Goal: Use online tool/utility: Use online tool/utility

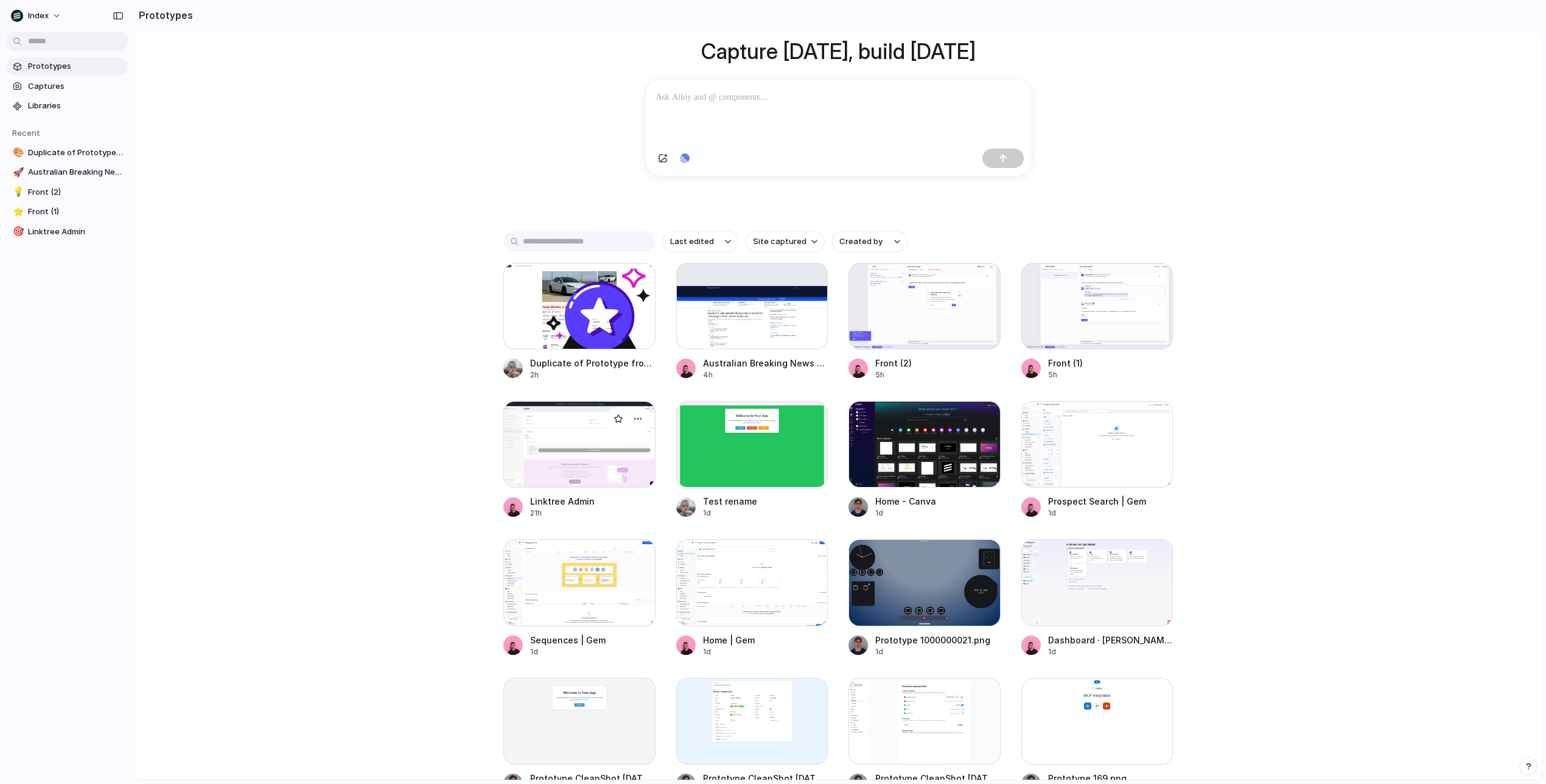
scroll to position [100, 0]
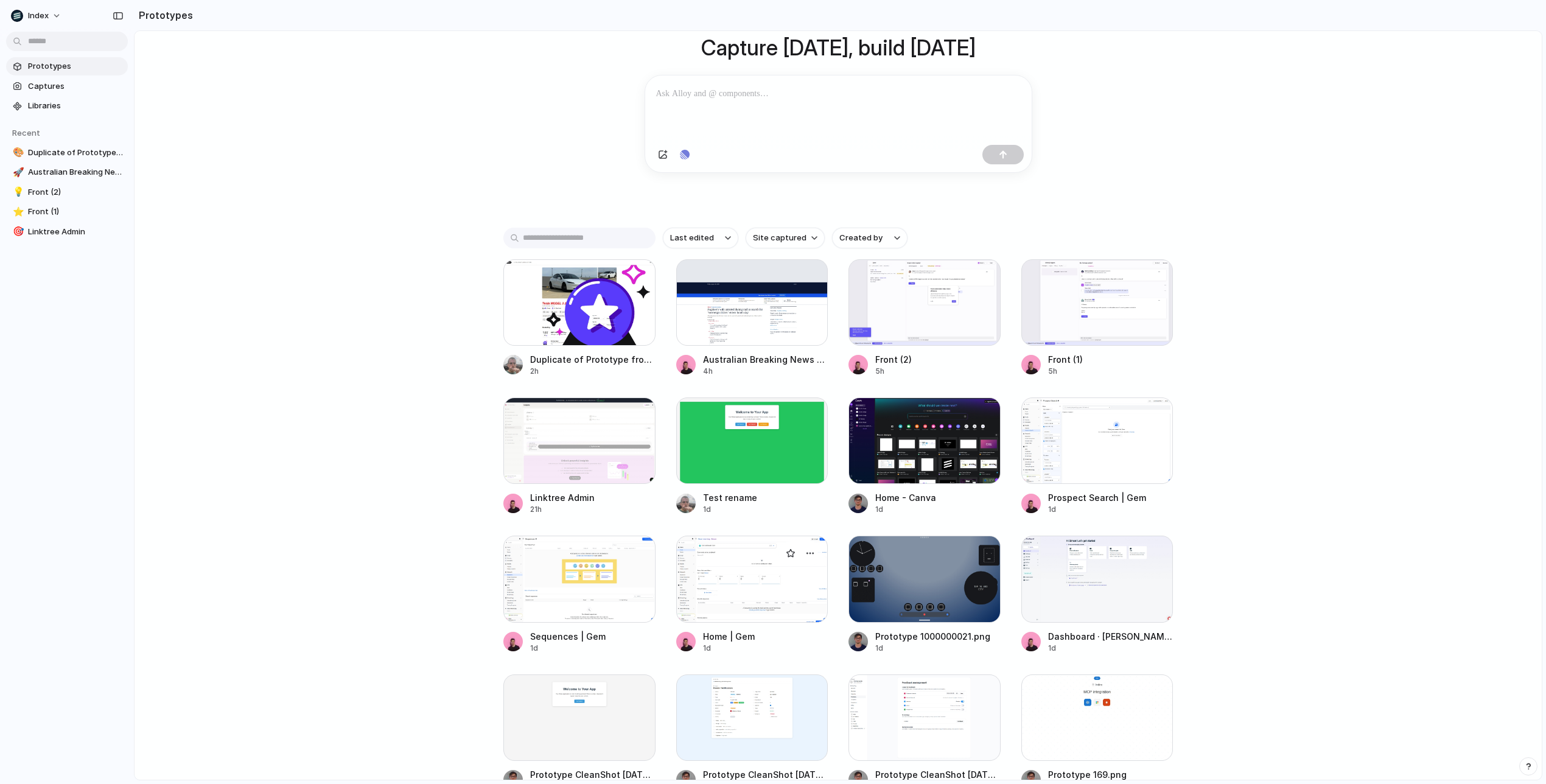
click at [790, 585] on div at bounding box center [752, 579] width 152 height 86
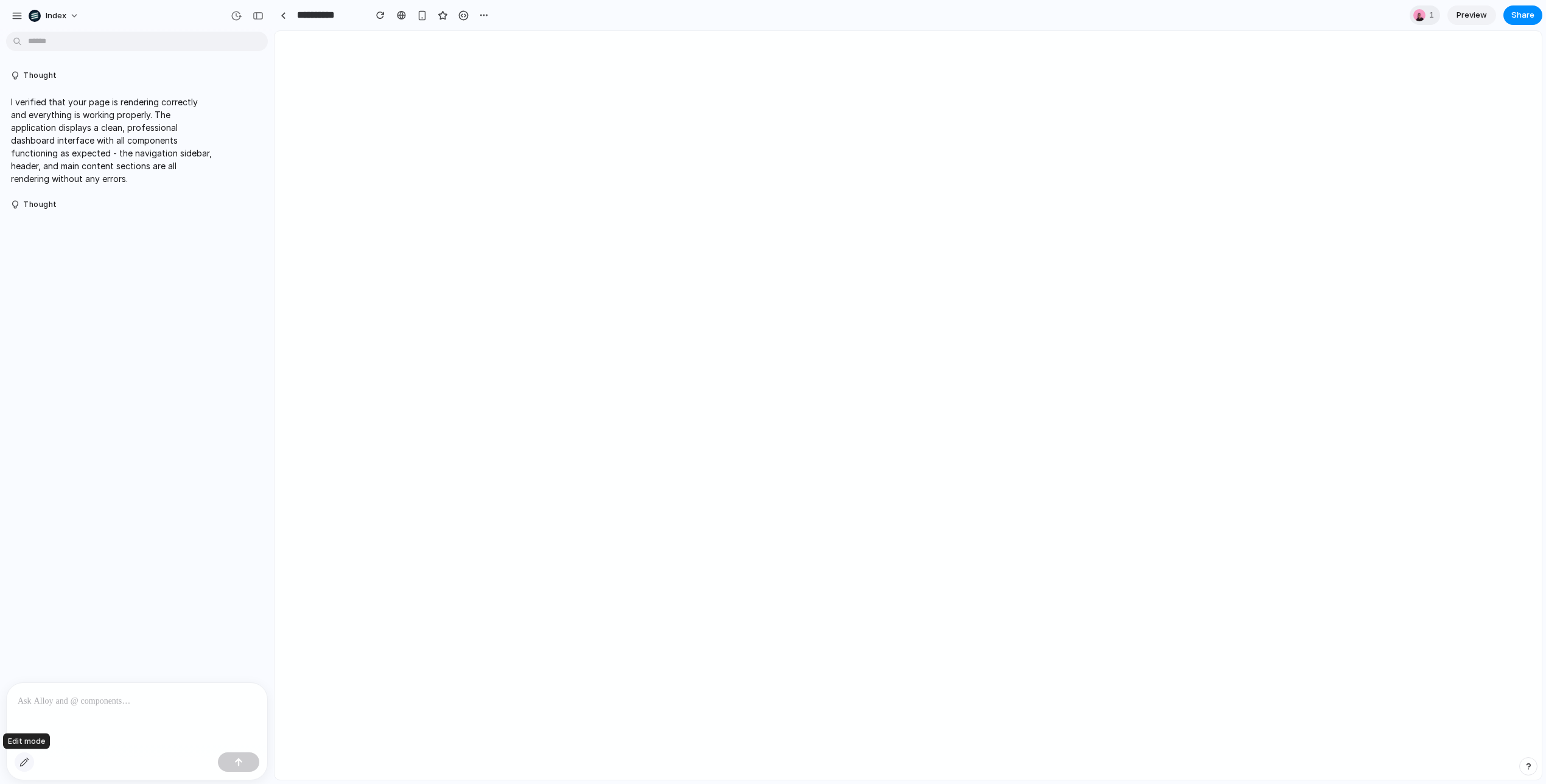
click at [30, 763] on button "button" at bounding box center [24, 762] width 20 height 20
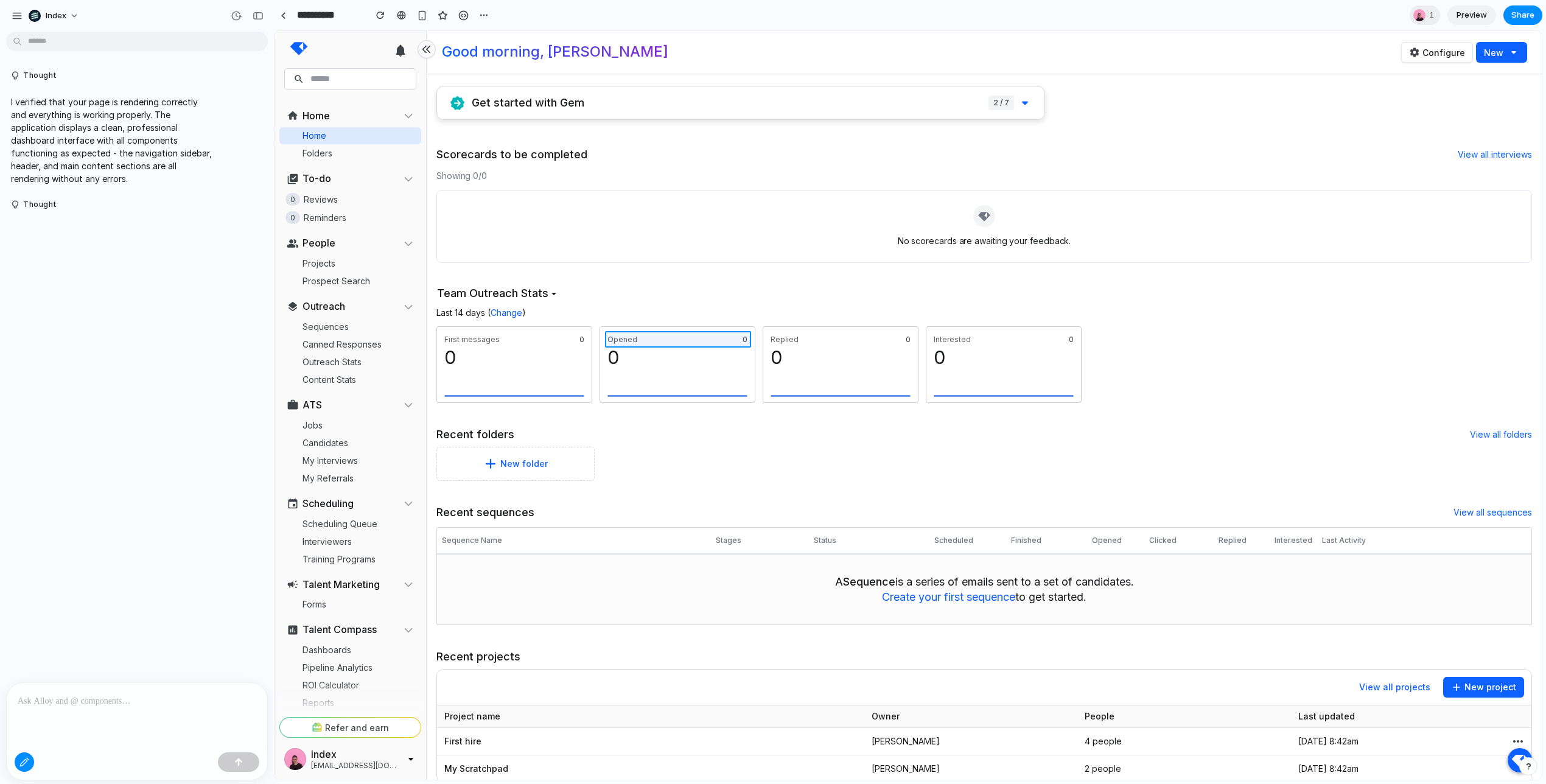
click at [643, 344] on div at bounding box center [907, 406] width 1266 height 748
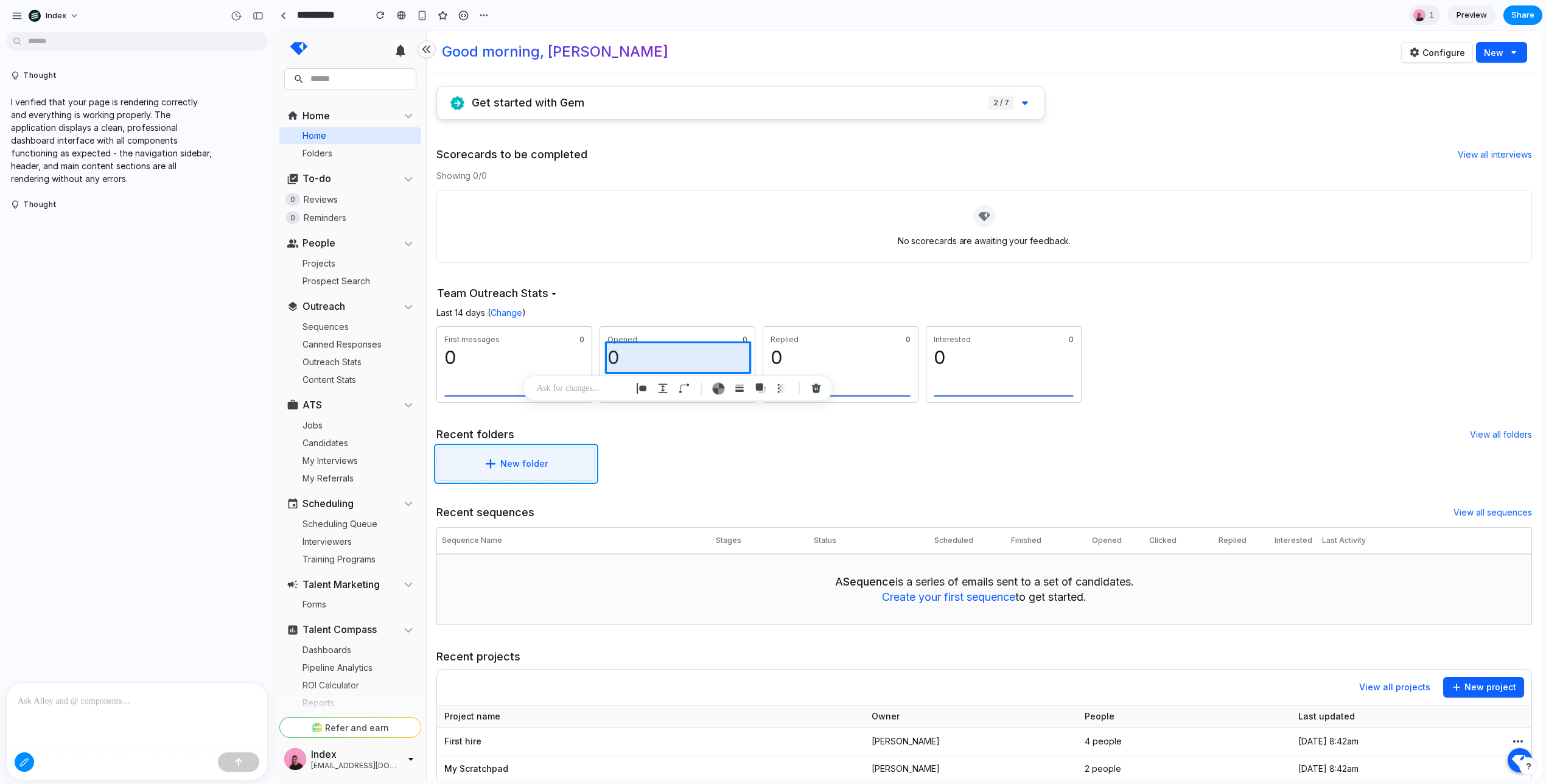
click at [562, 466] on div at bounding box center [907, 406] width 1266 height 748
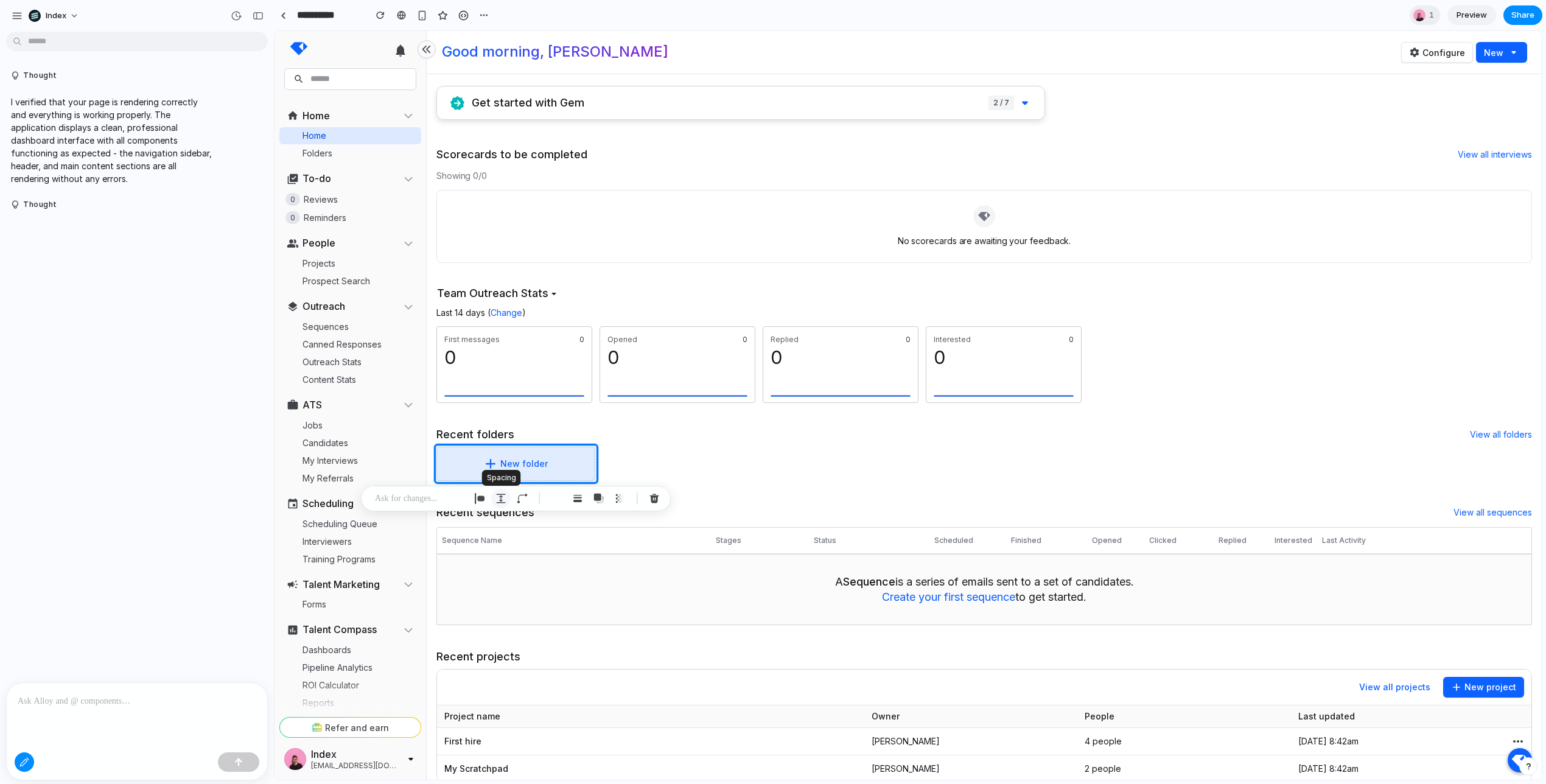
click at [502, 499] on div "button" at bounding box center [501, 498] width 11 height 11
click at [582, 497] on div "button" at bounding box center [577, 498] width 11 height 11
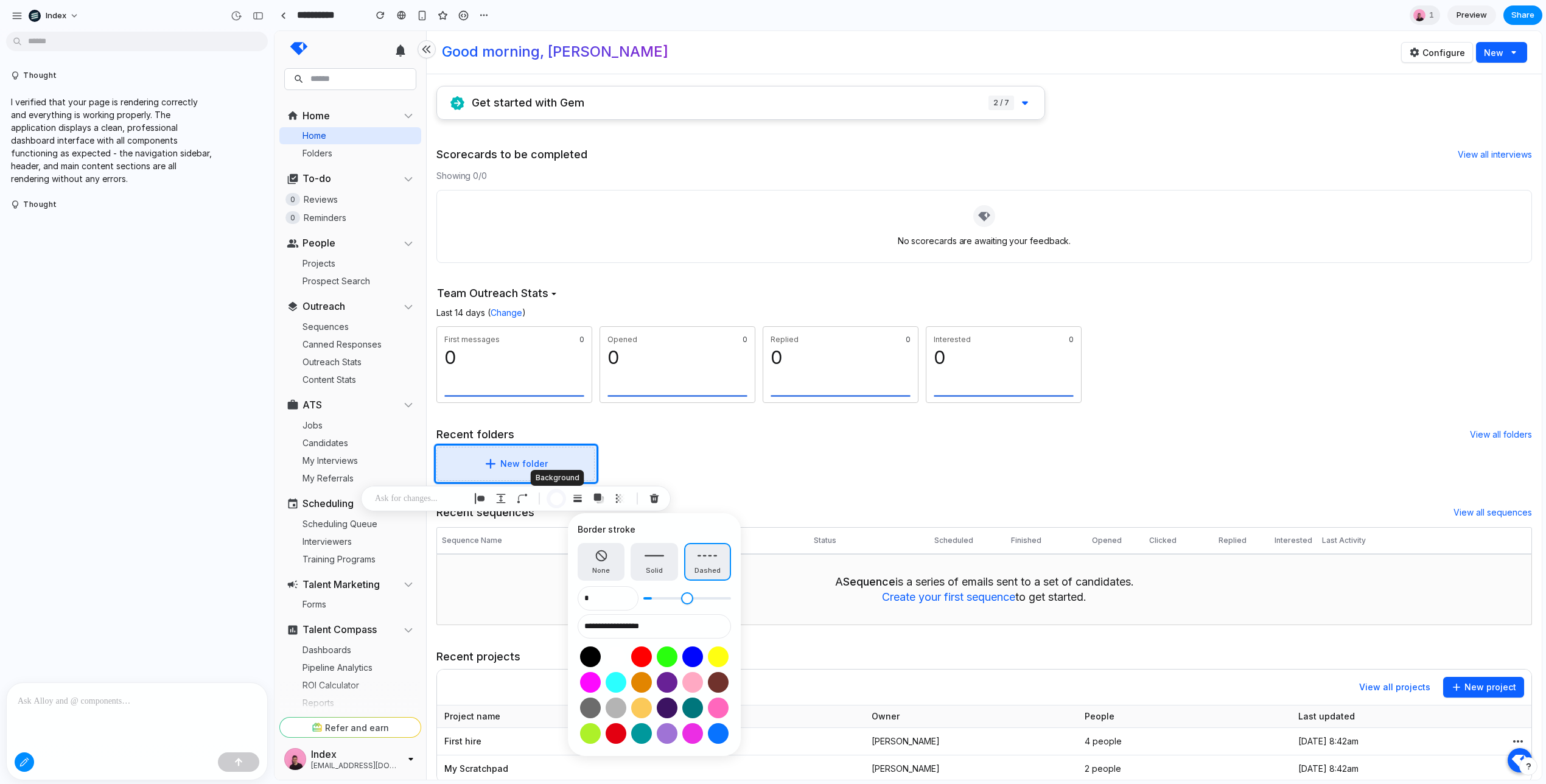
click at [556, 499] on div "button" at bounding box center [556, 498] width 13 height 13
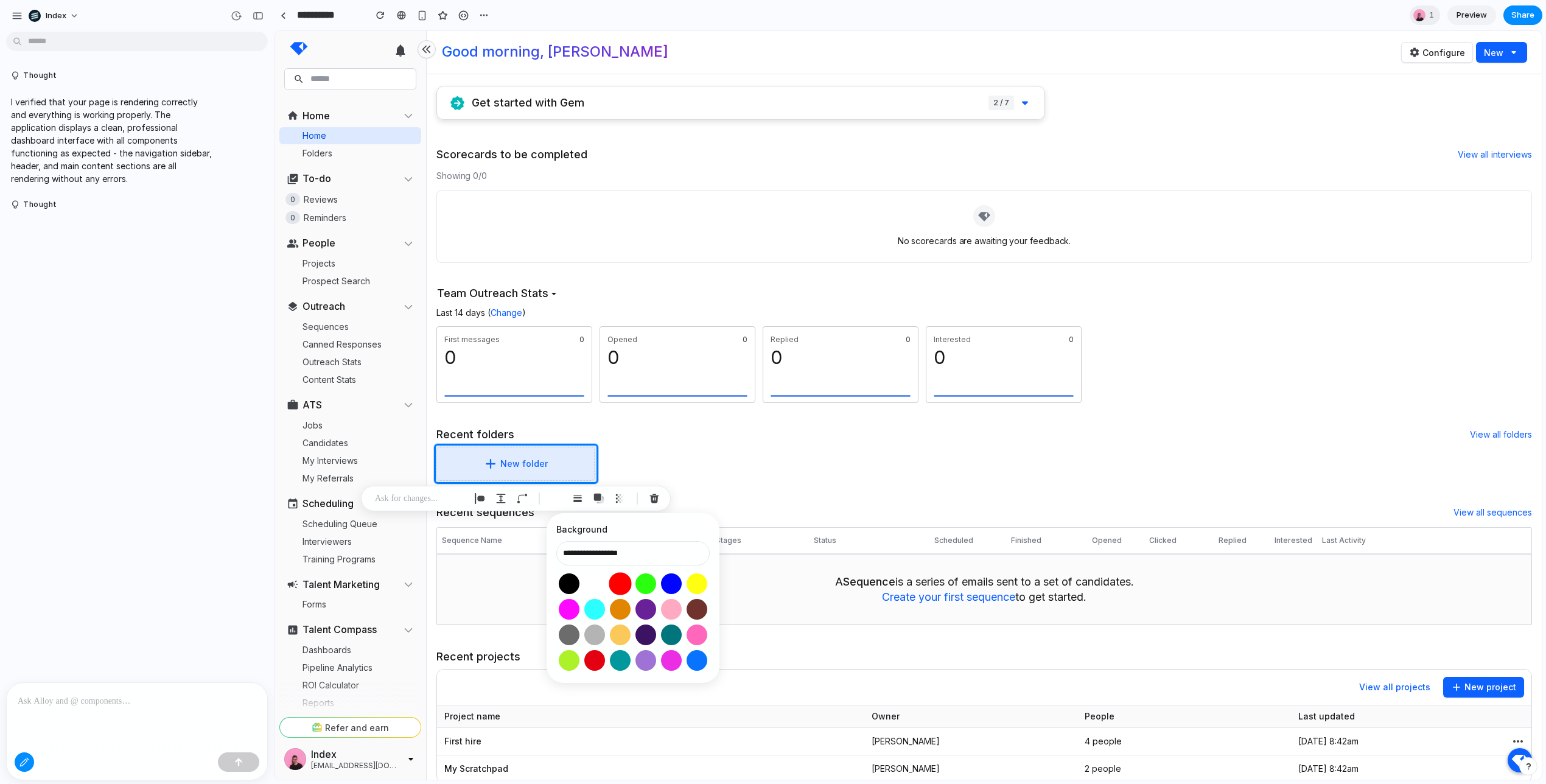
click at [622, 582] on button "Select color oklch(0.63 0.26 29)" at bounding box center [620, 583] width 22 height 22
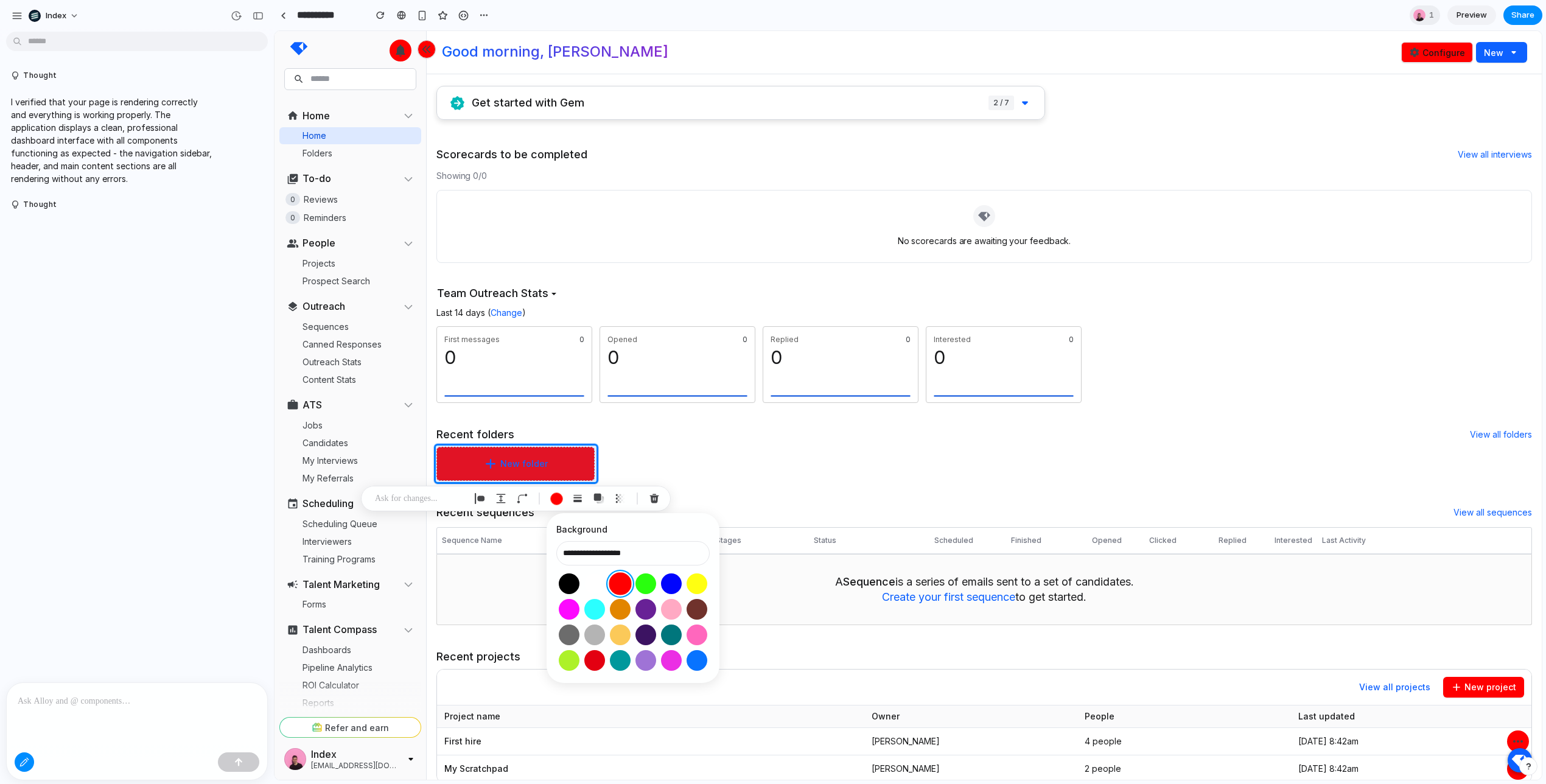
click at [622, 582] on button "Select color oklch(0.63 0.26 29)" at bounding box center [620, 583] width 22 height 22
click at [598, 582] on button "Select color oklch(1 0 0)" at bounding box center [594, 583] width 22 height 22
type input "**********"
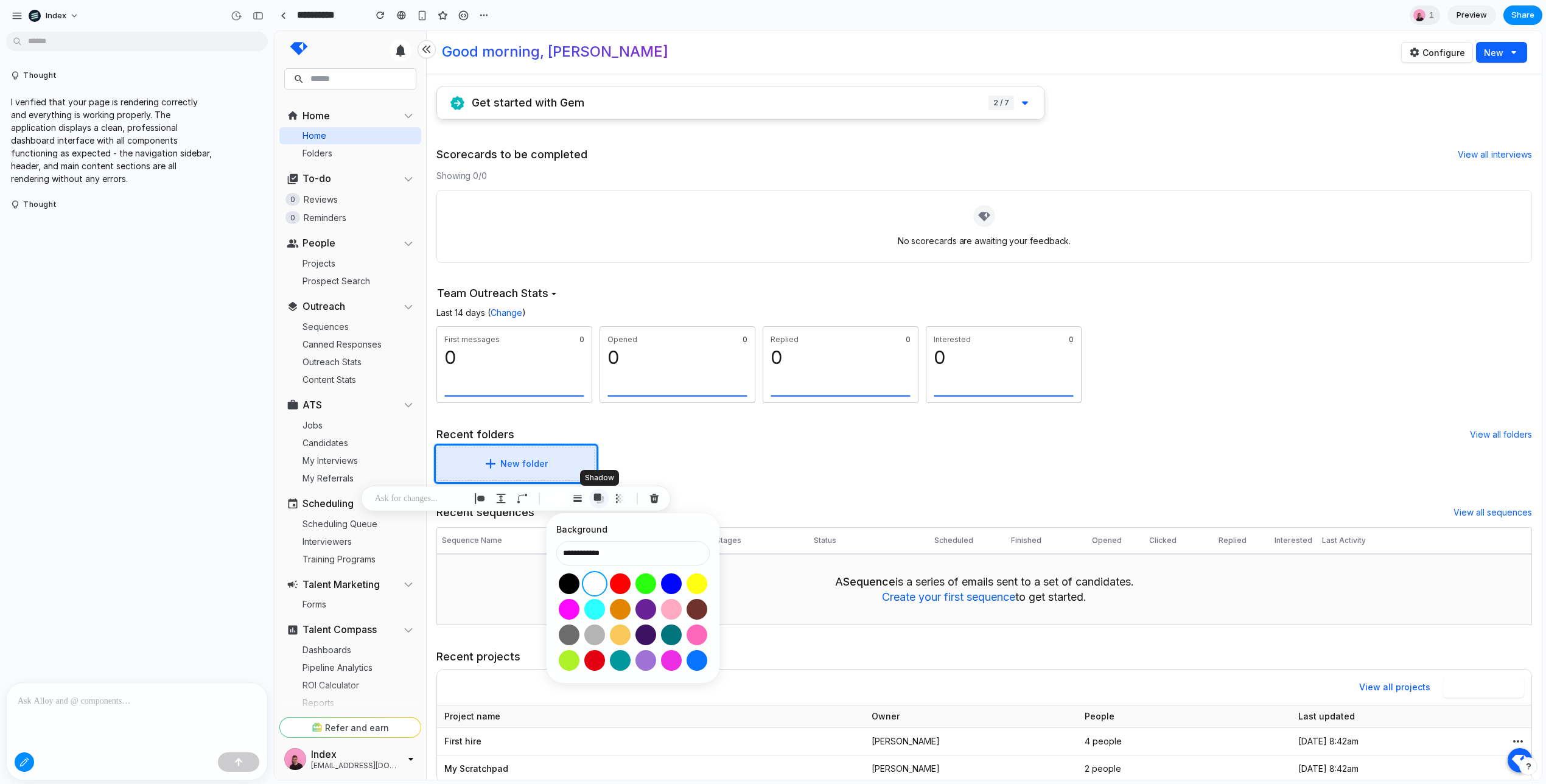
click at [596, 503] on div "button" at bounding box center [598, 498] width 11 height 11
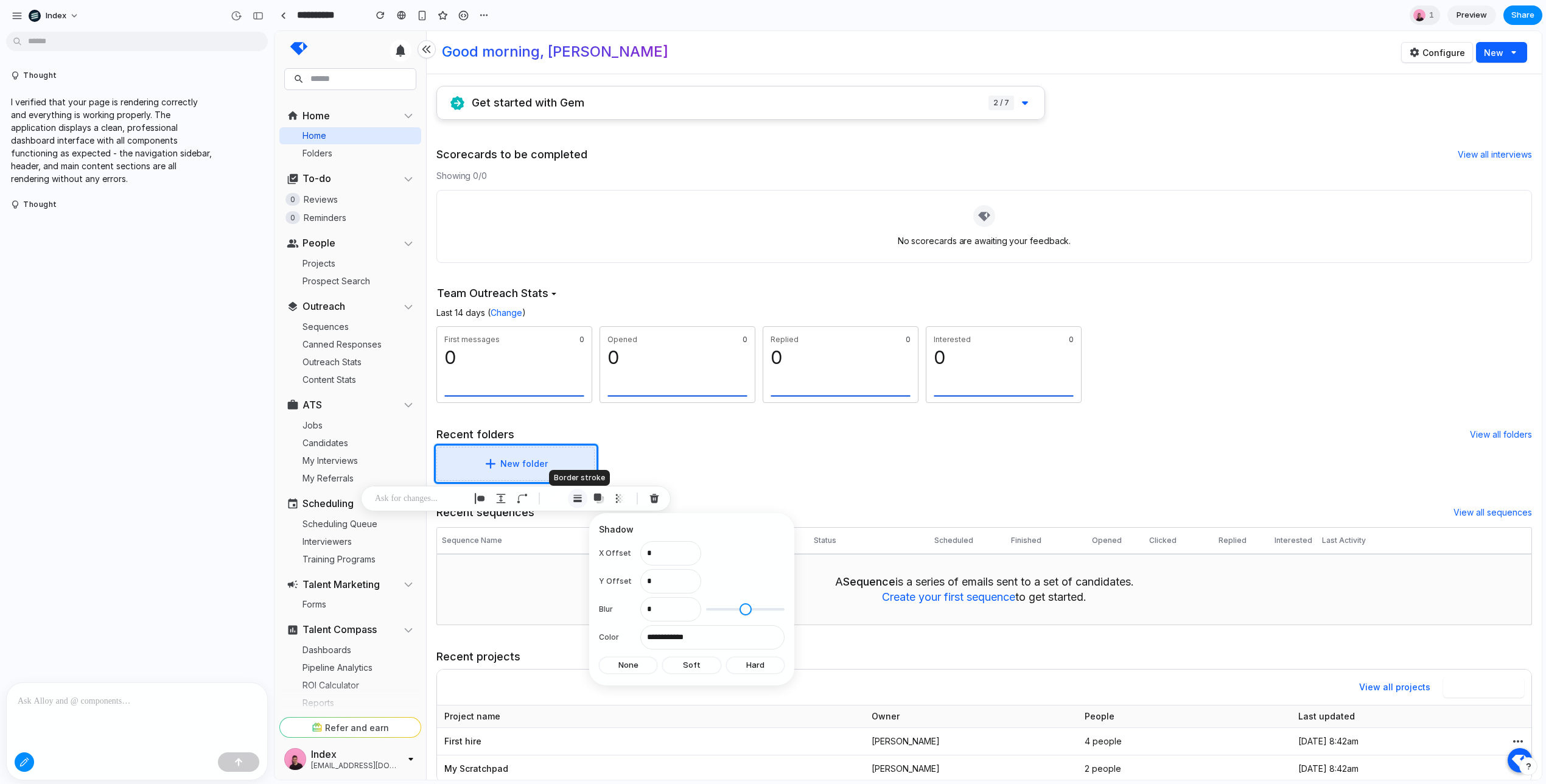
click at [574, 498] on div "button" at bounding box center [577, 498] width 11 height 11
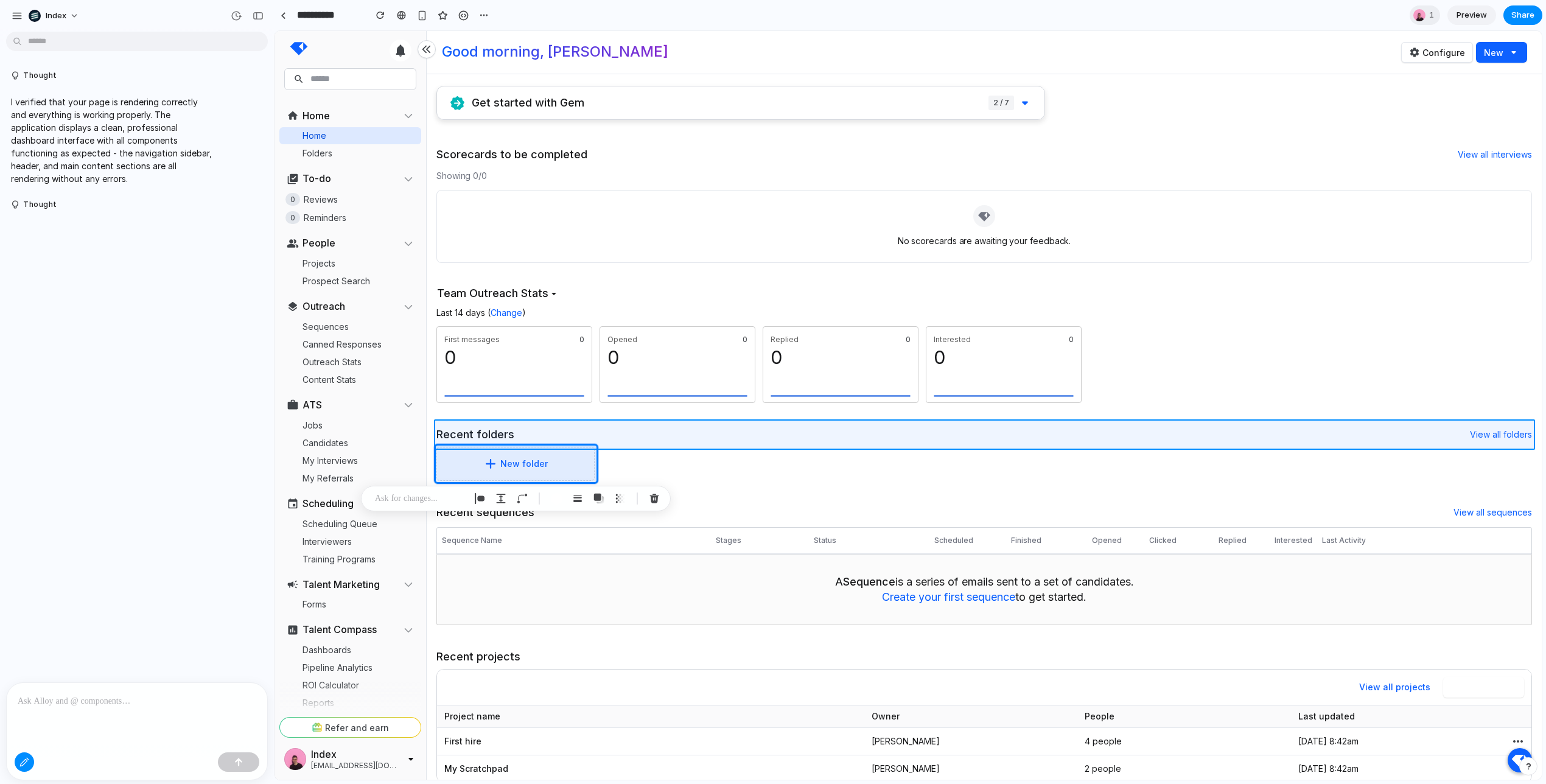
click at [685, 425] on div at bounding box center [907, 406] width 1266 height 748
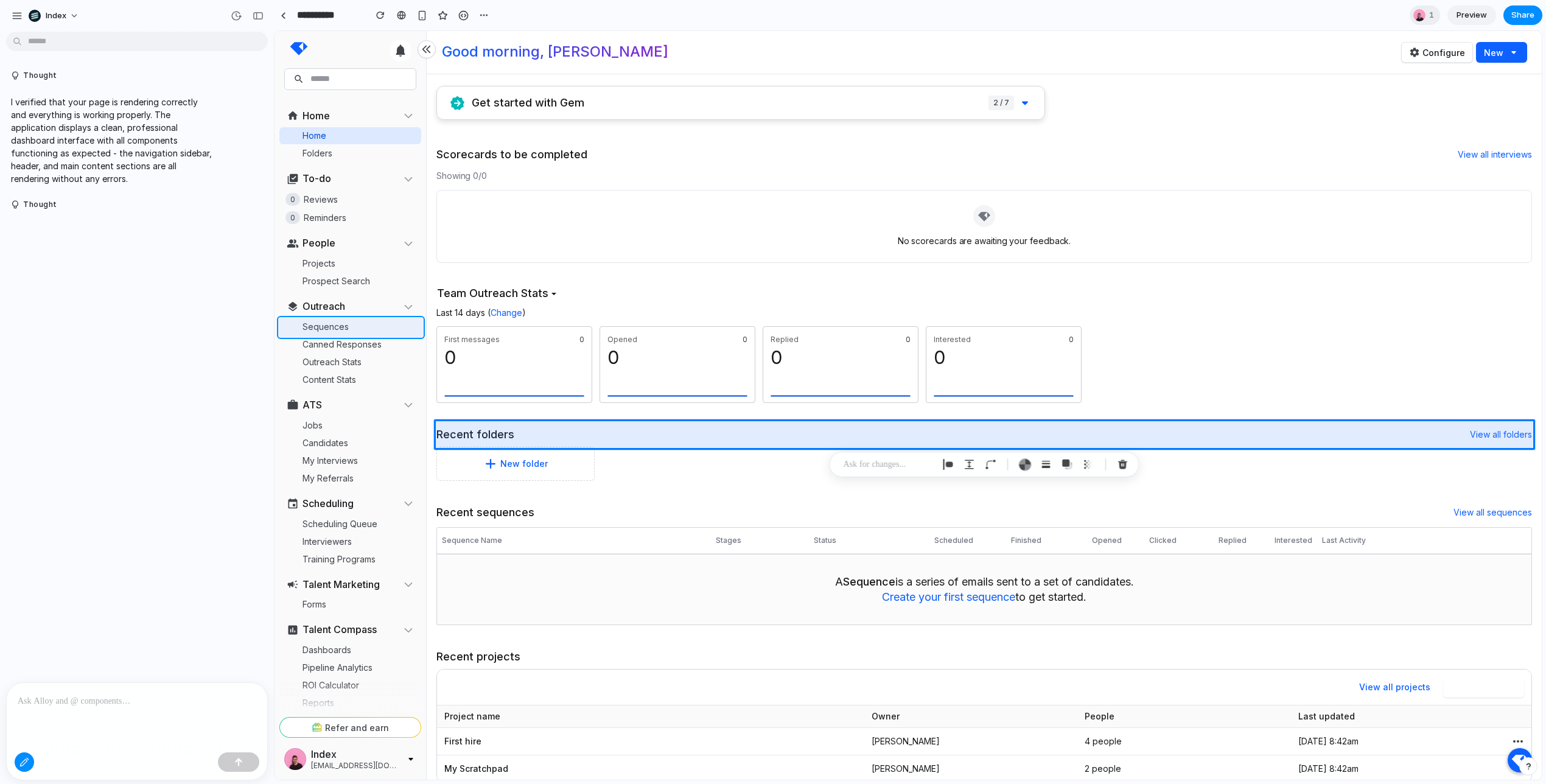
click at [357, 325] on div at bounding box center [907, 406] width 1266 height 748
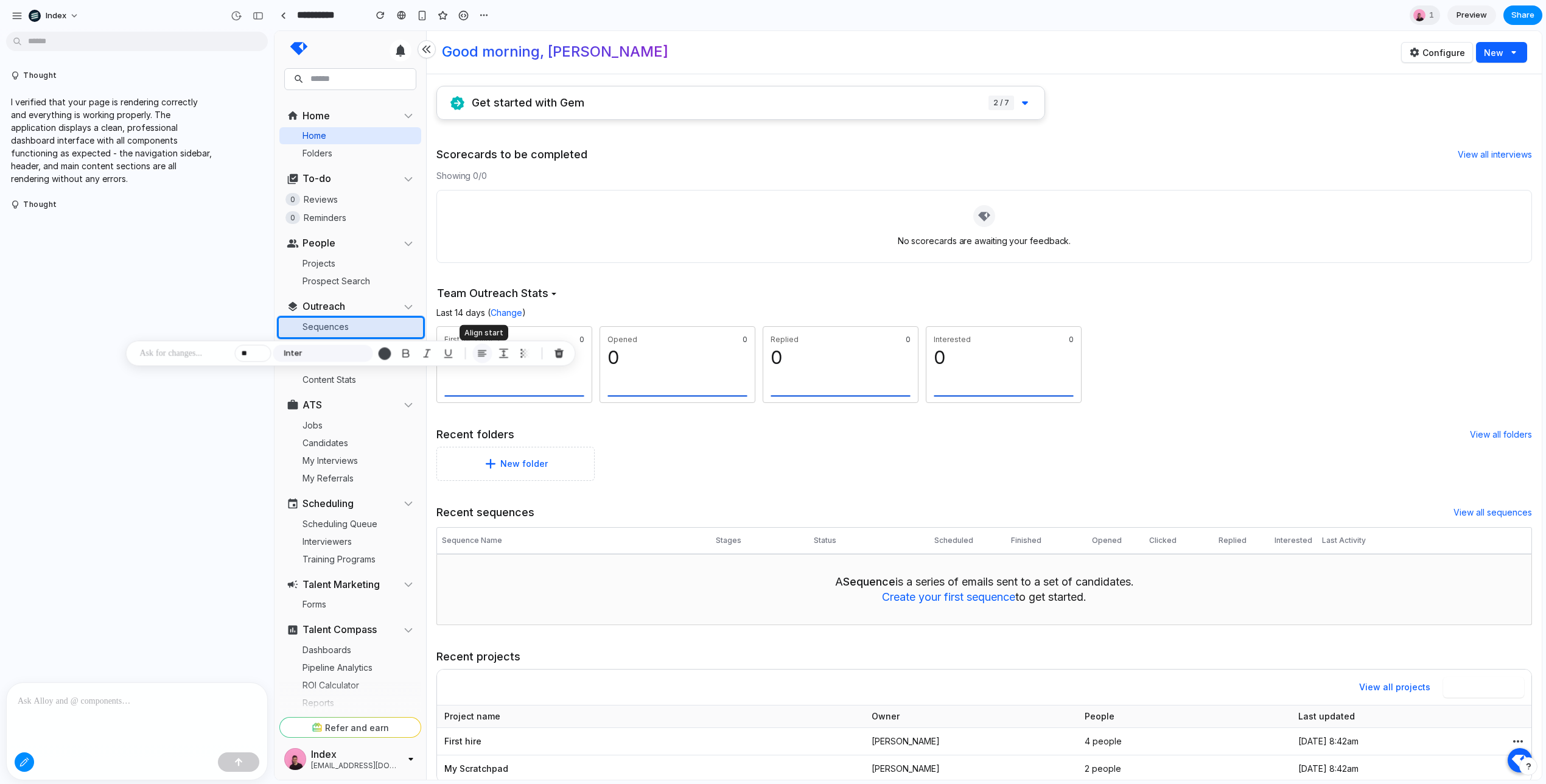
click at [481, 356] on div "button" at bounding box center [482, 353] width 11 height 11
click at [481, 357] on div "button" at bounding box center [482, 353] width 11 height 11
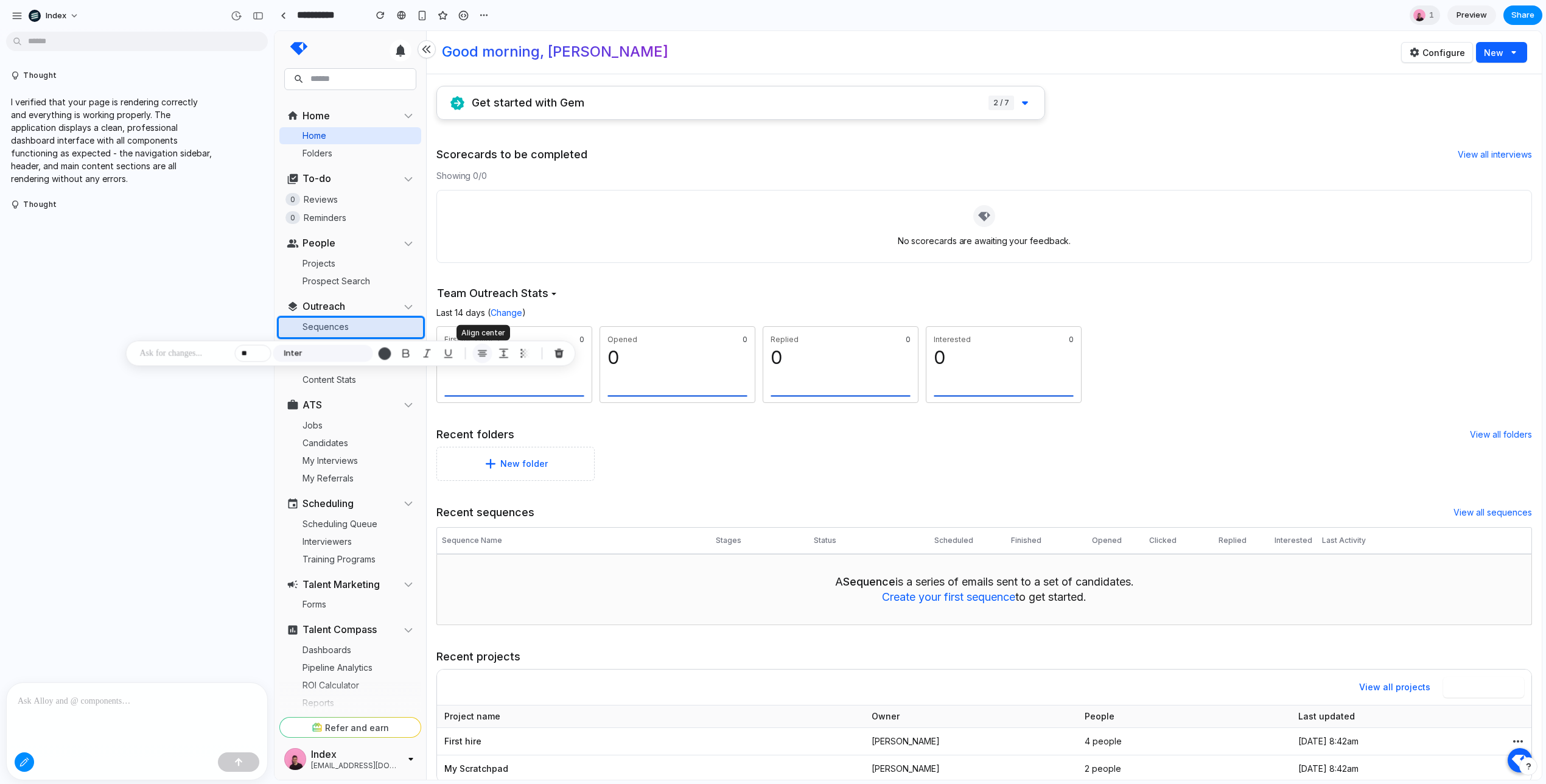
click at [481, 357] on div "button" at bounding box center [482, 353] width 11 height 11
click at [501, 357] on div "button" at bounding box center [503, 353] width 11 height 11
click at [594, 431] on button "Increment" at bounding box center [595, 431] width 12 height 9
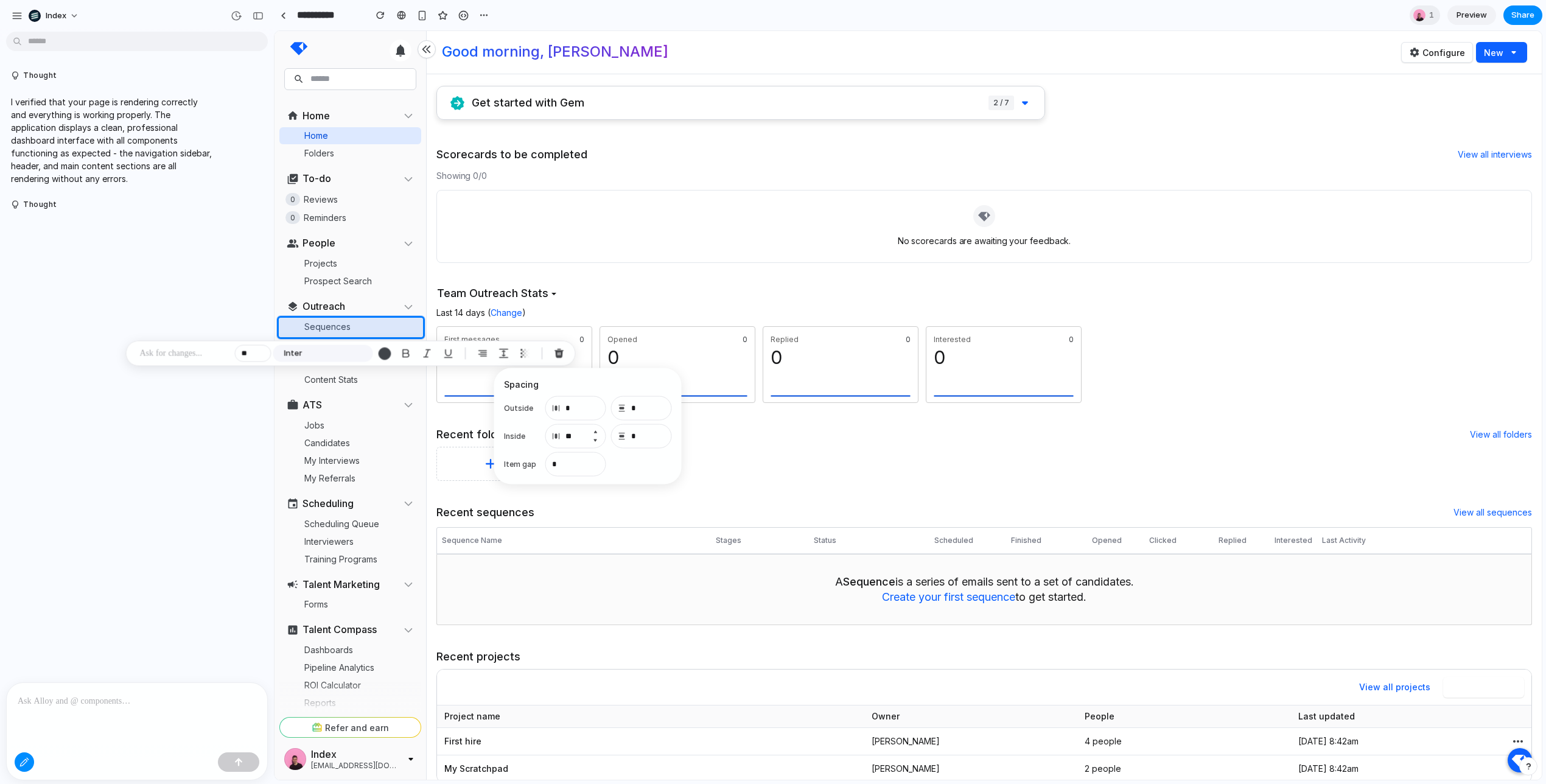
click at [594, 431] on button "Increment" at bounding box center [595, 431] width 12 height 9
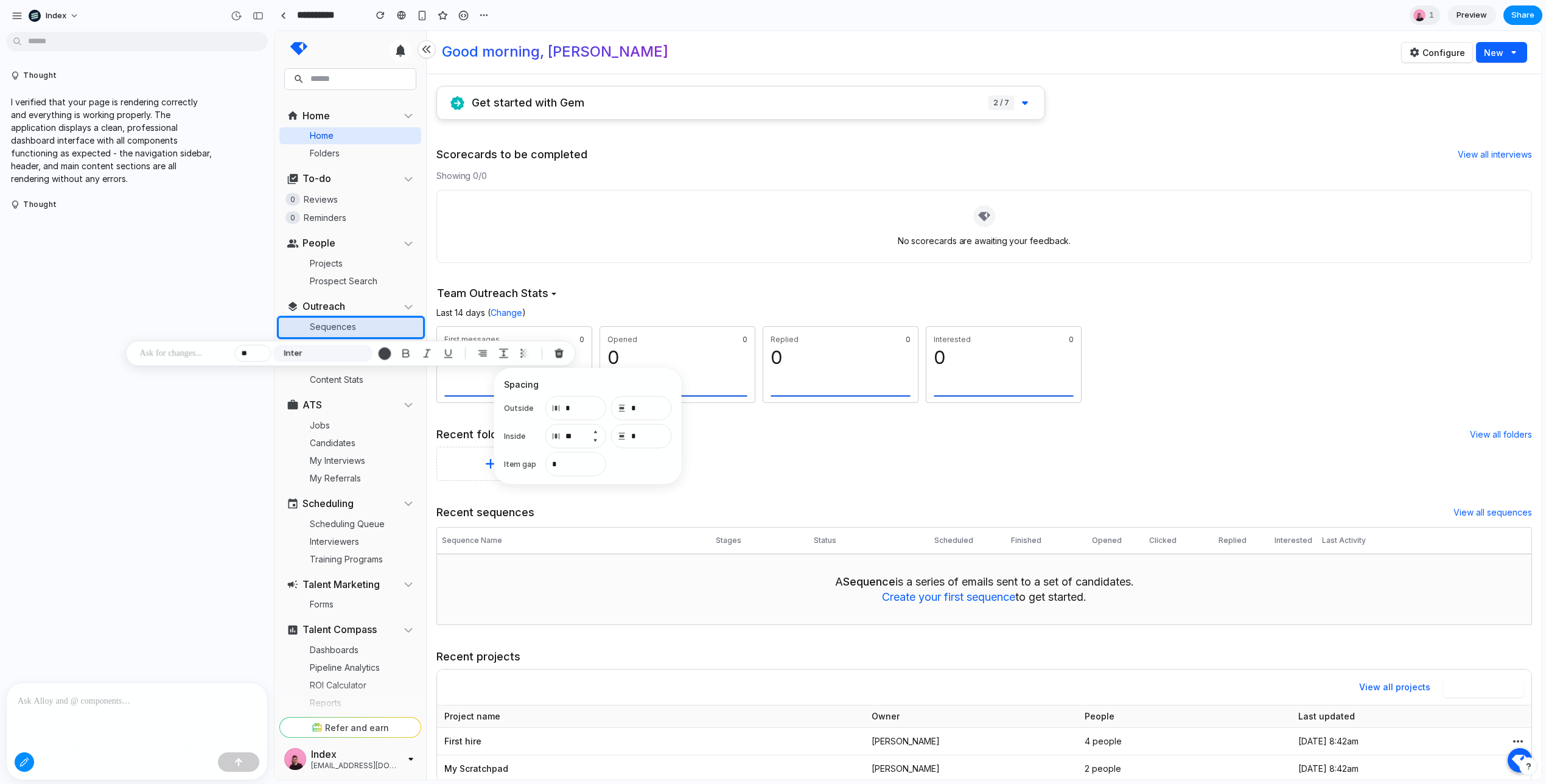
click at [594, 431] on button "Increment" at bounding box center [595, 431] width 12 height 9
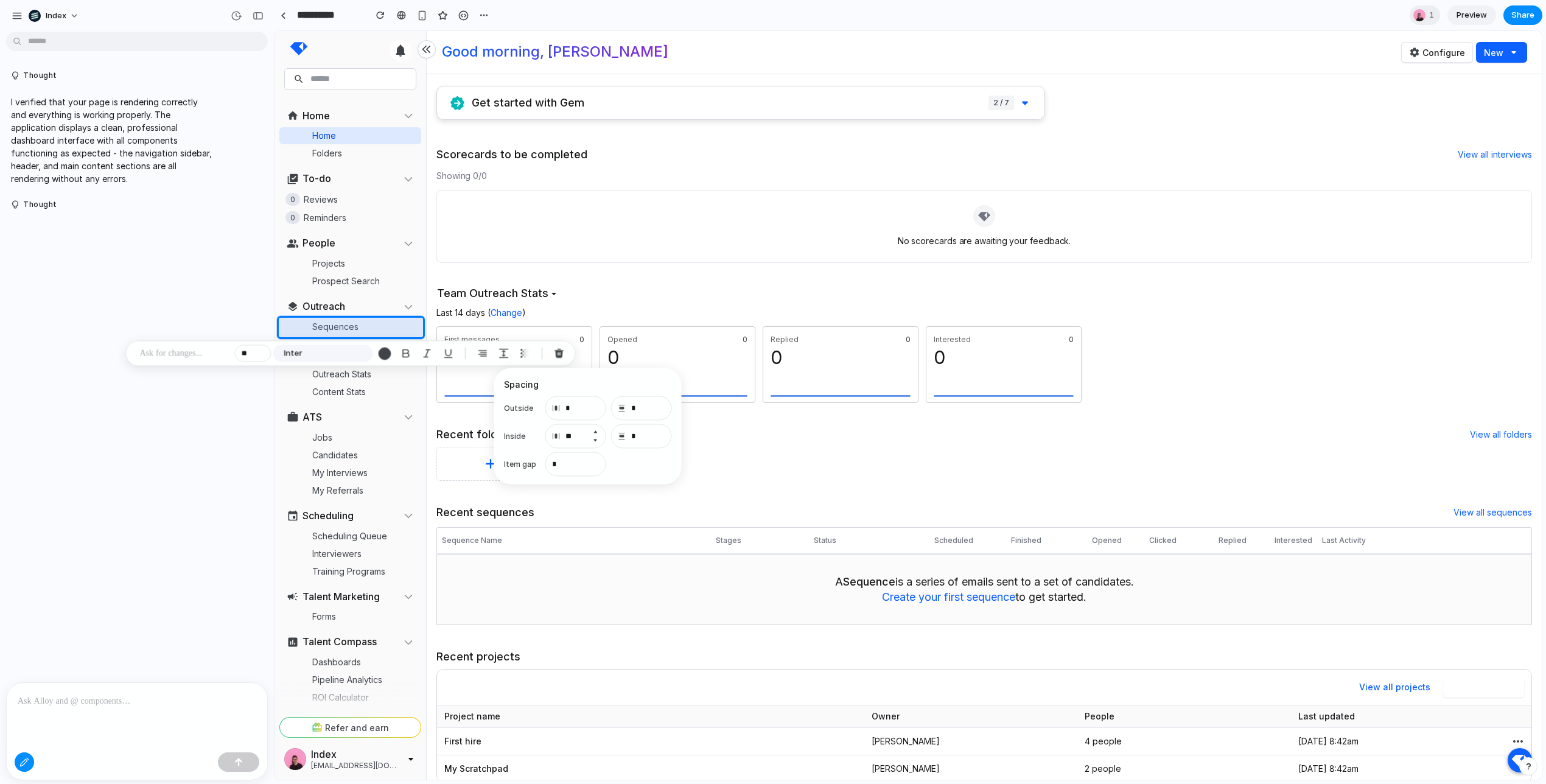
click at [594, 431] on button "Increment" at bounding box center [595, 431] width 12 height 9
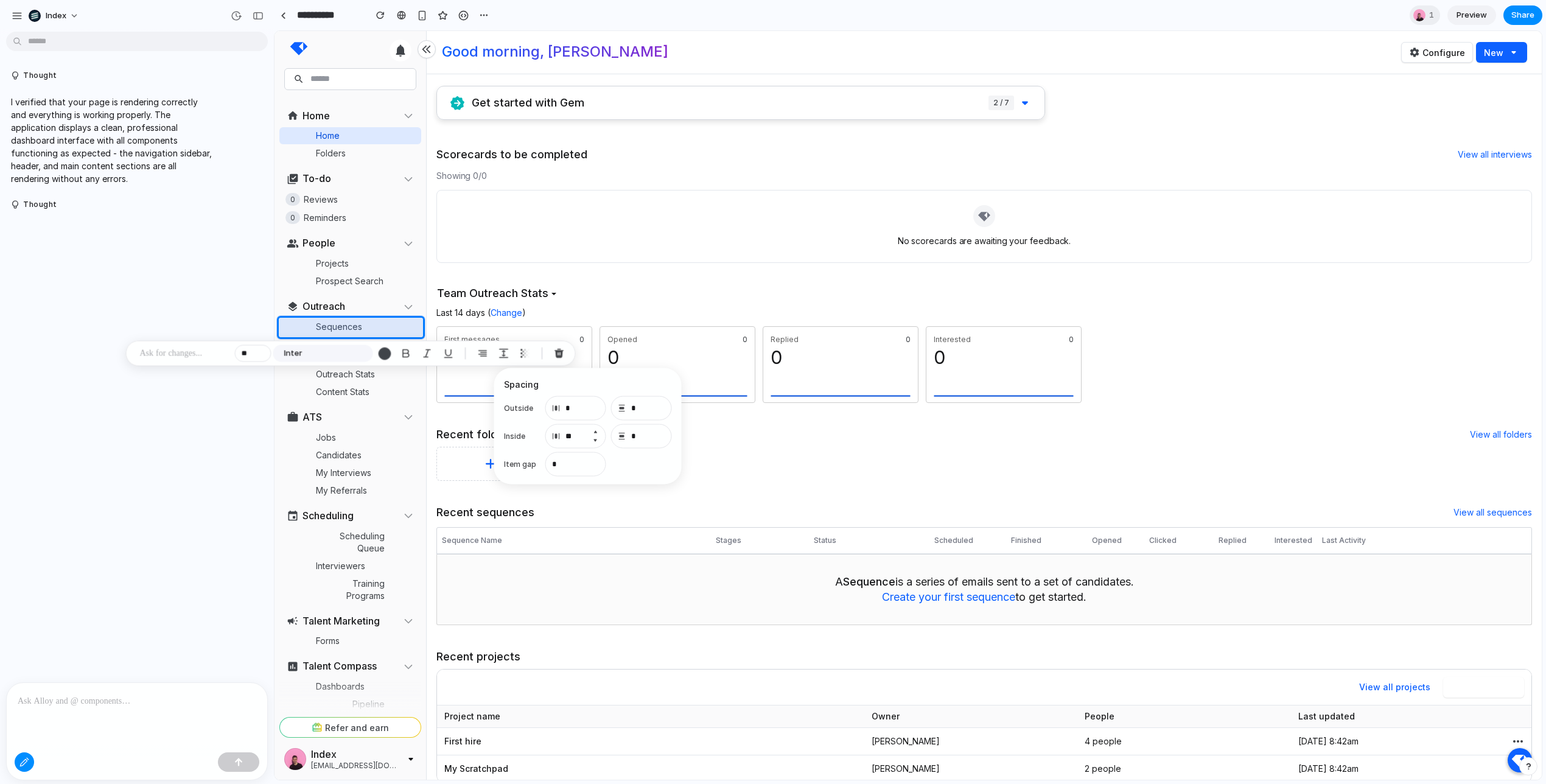
click at [594, 431] on button "Increment" at bounding box center [595, 431] width 12 height 9
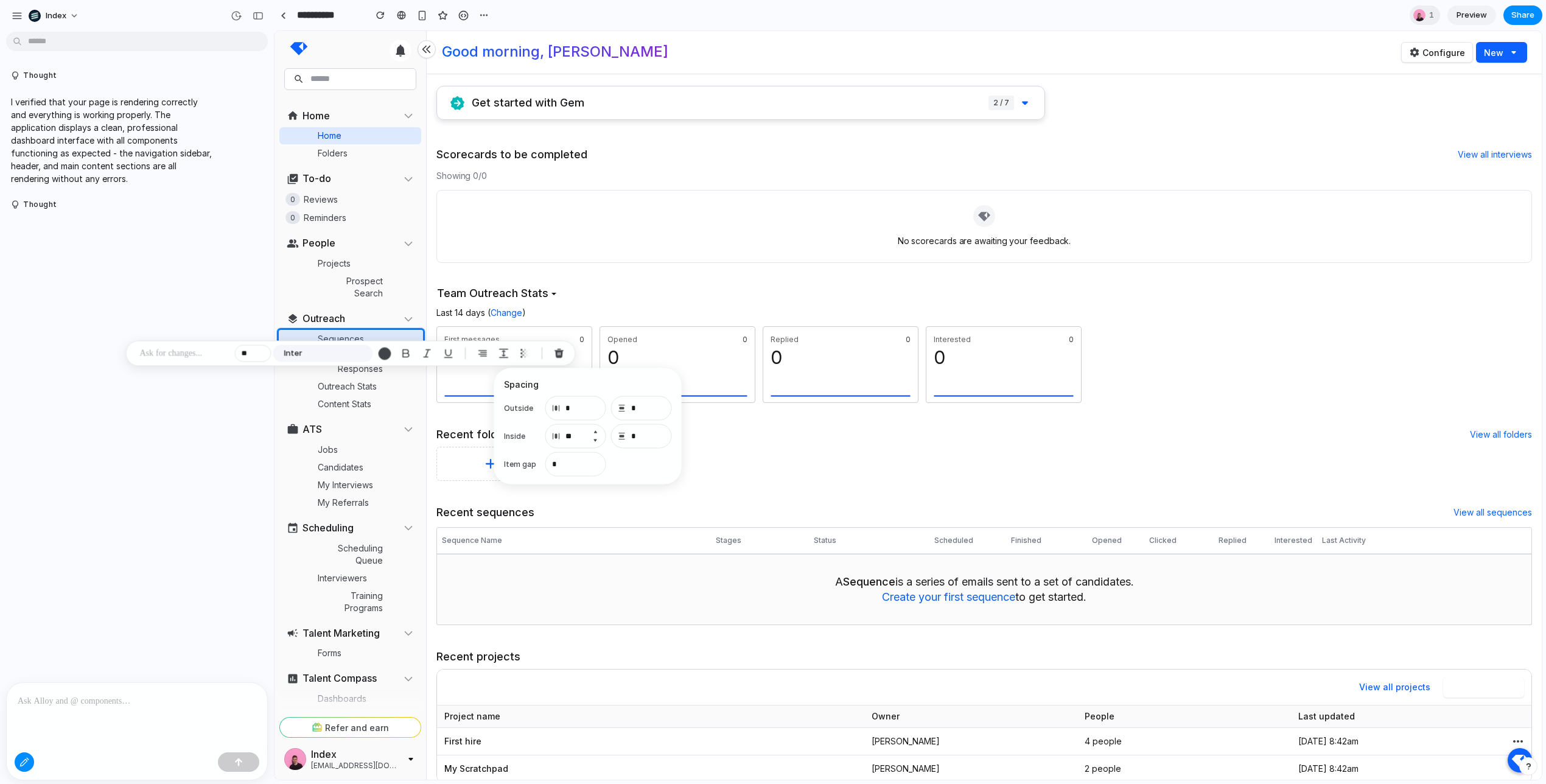
click at [594, 431] on button "Increment" at bounding box center [595, 431] width 12 height 9
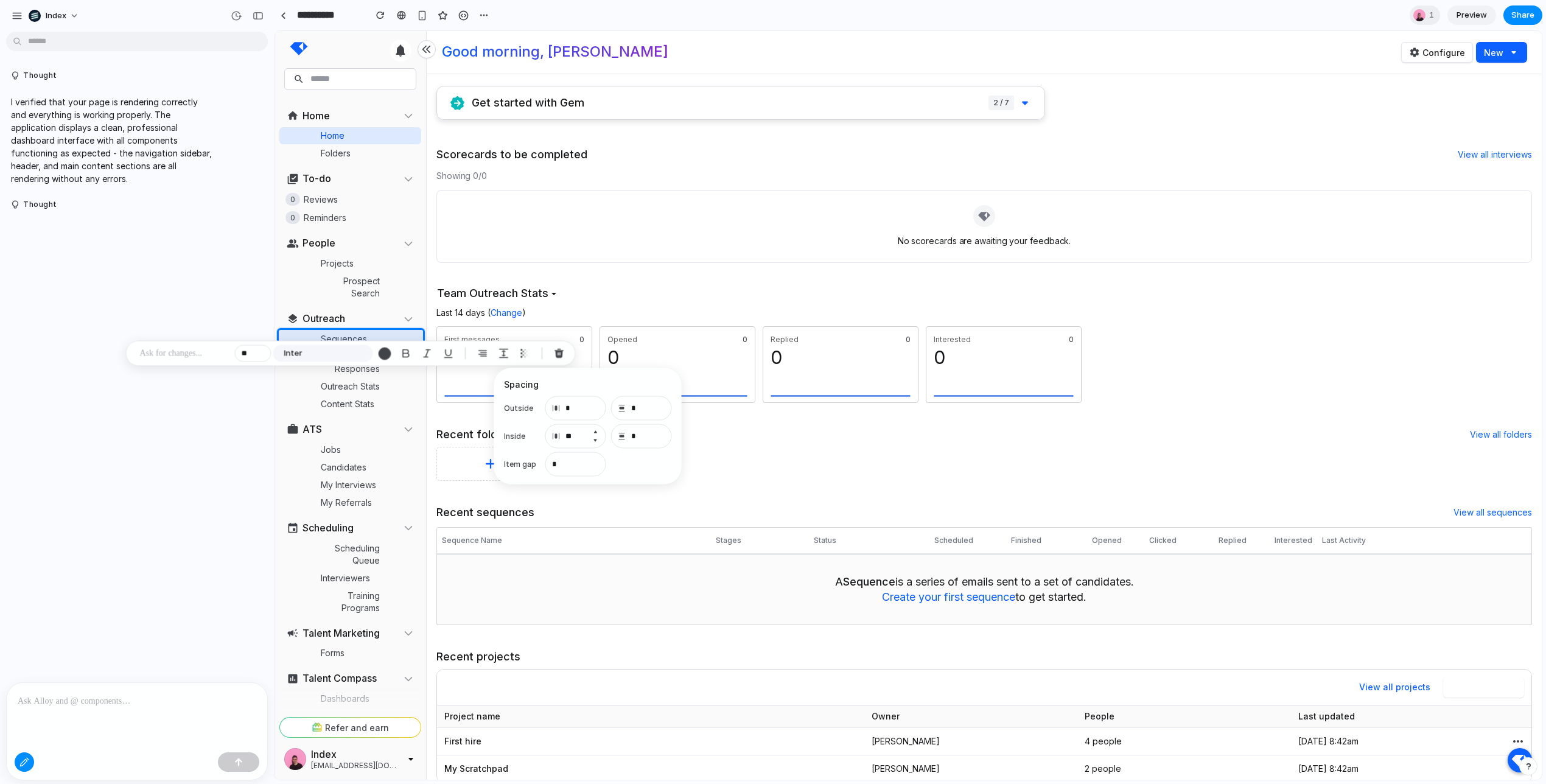
click at [594, 431] on button "Increment" at bounding box center [595, 431] width 12 height 9
click at [595, 441] on button "Decrement" at bounding box center [595, 440] width 12 height 9
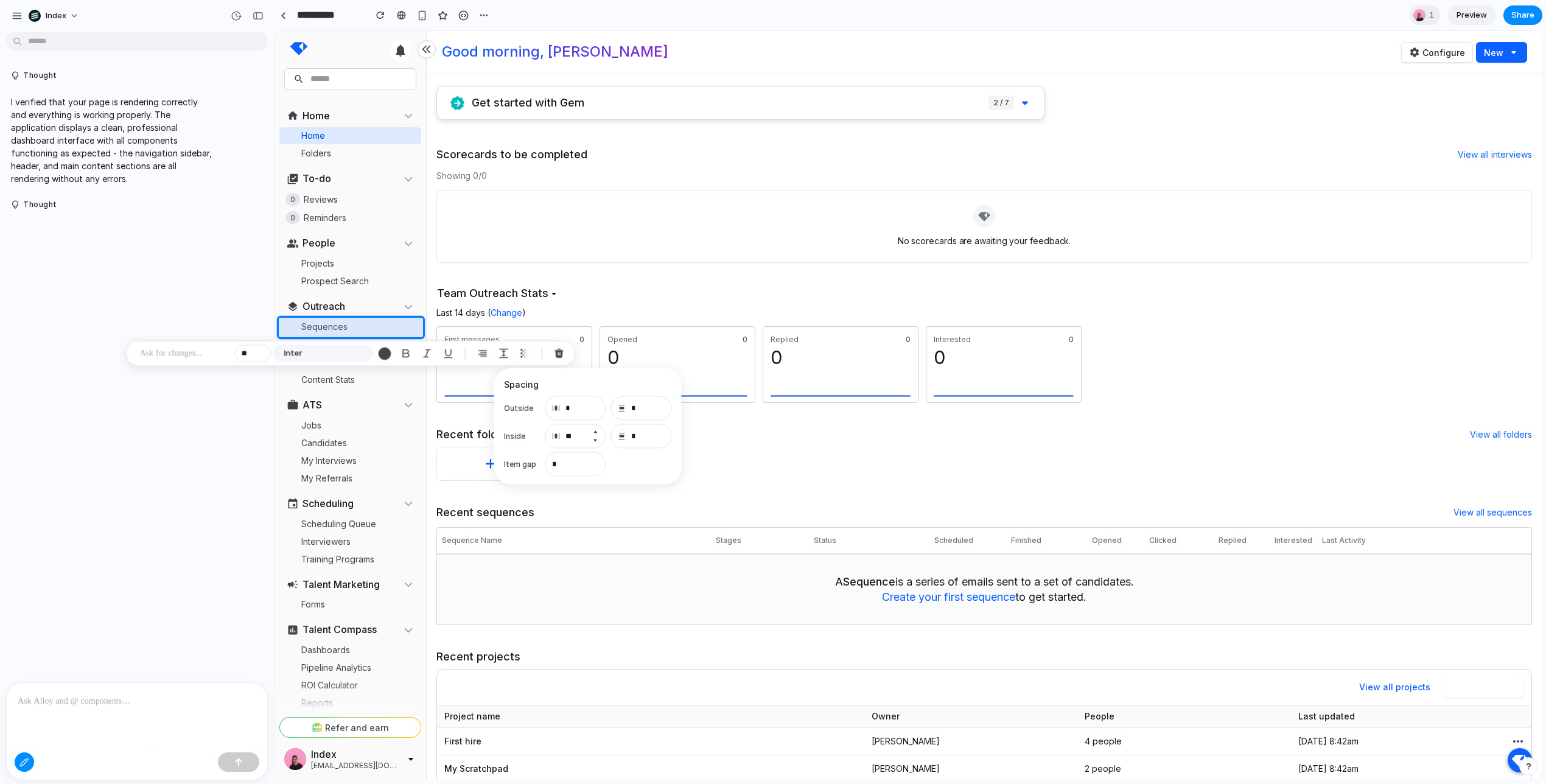
click at [595, 441] on button "Decrement" at bounding box center [595, 440] width 12 height 9
type input "**"
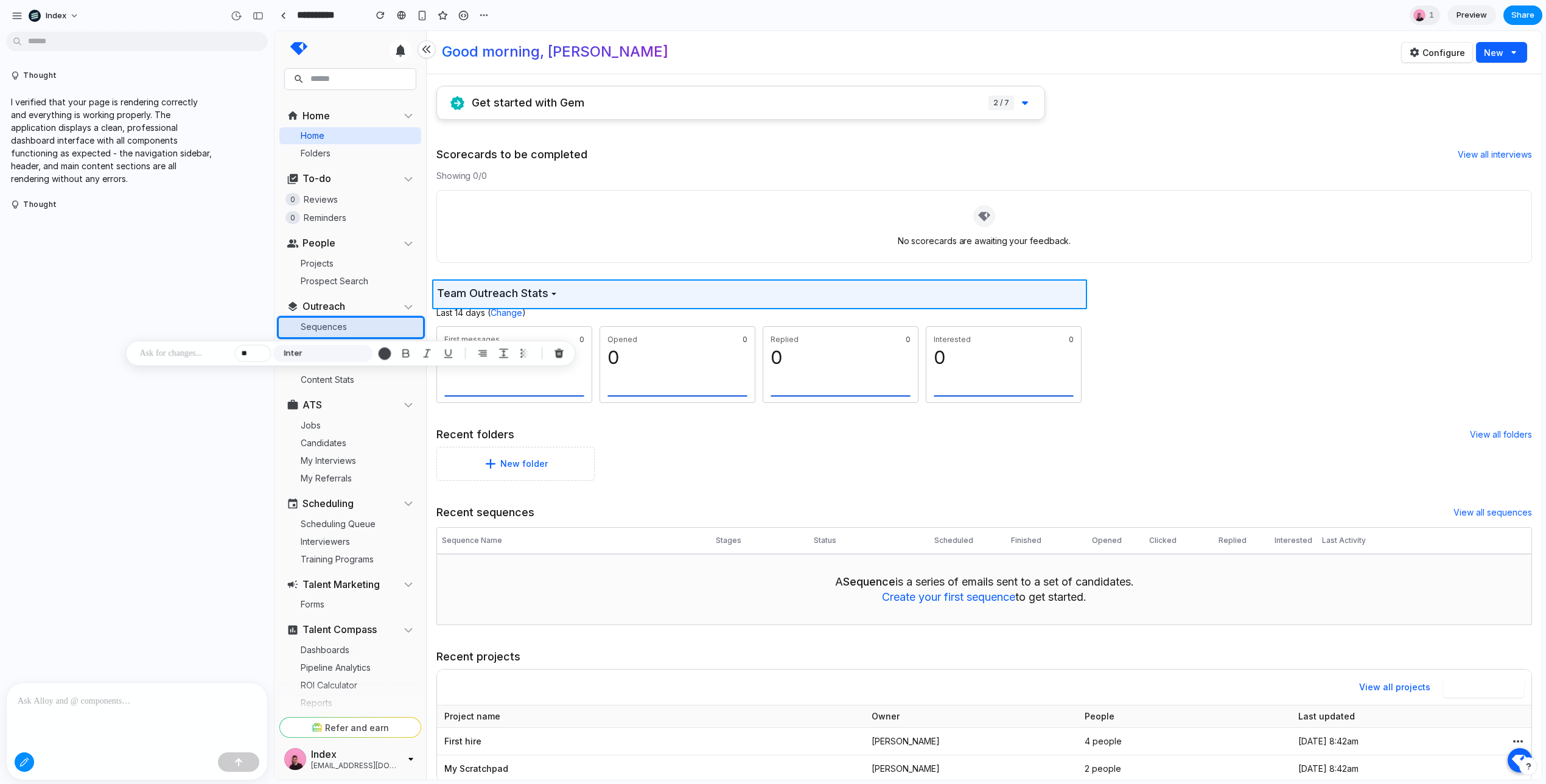
click at [697, 296] on div at bounding box center [907, 406] width 1266 height 748
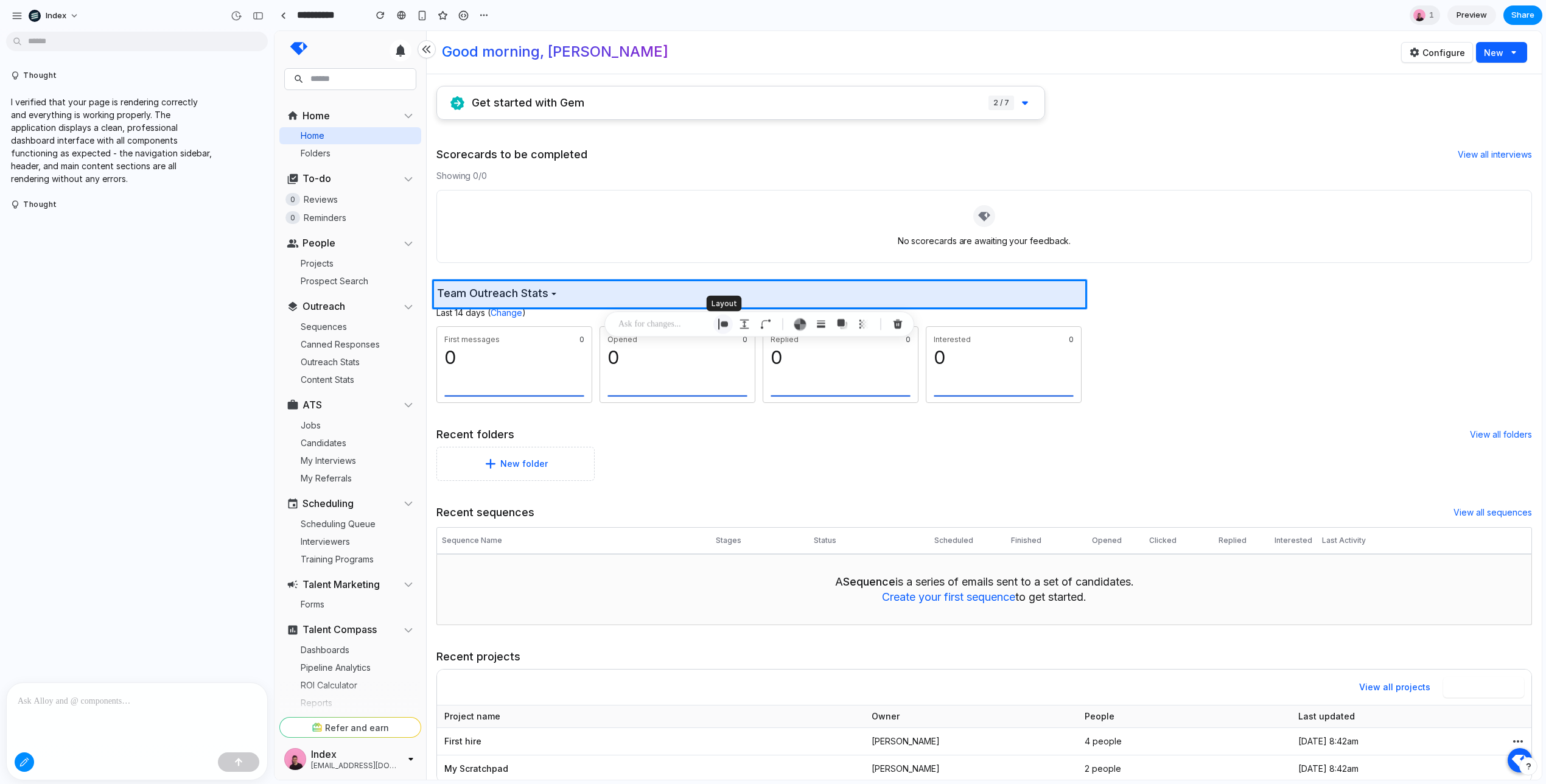
click at [728, 327] on div "button" at bounding box center [722, 324] width 11 height 11
click at [723, 324] on div "button" at bounding box center [722, 324] width 11 height 11
click at [723, 322] on div "button" at bounding box center [722, 324] width 11 height 11
click at [721, 325] on div "button" at bounding box center [722, 324] width 11 height 11
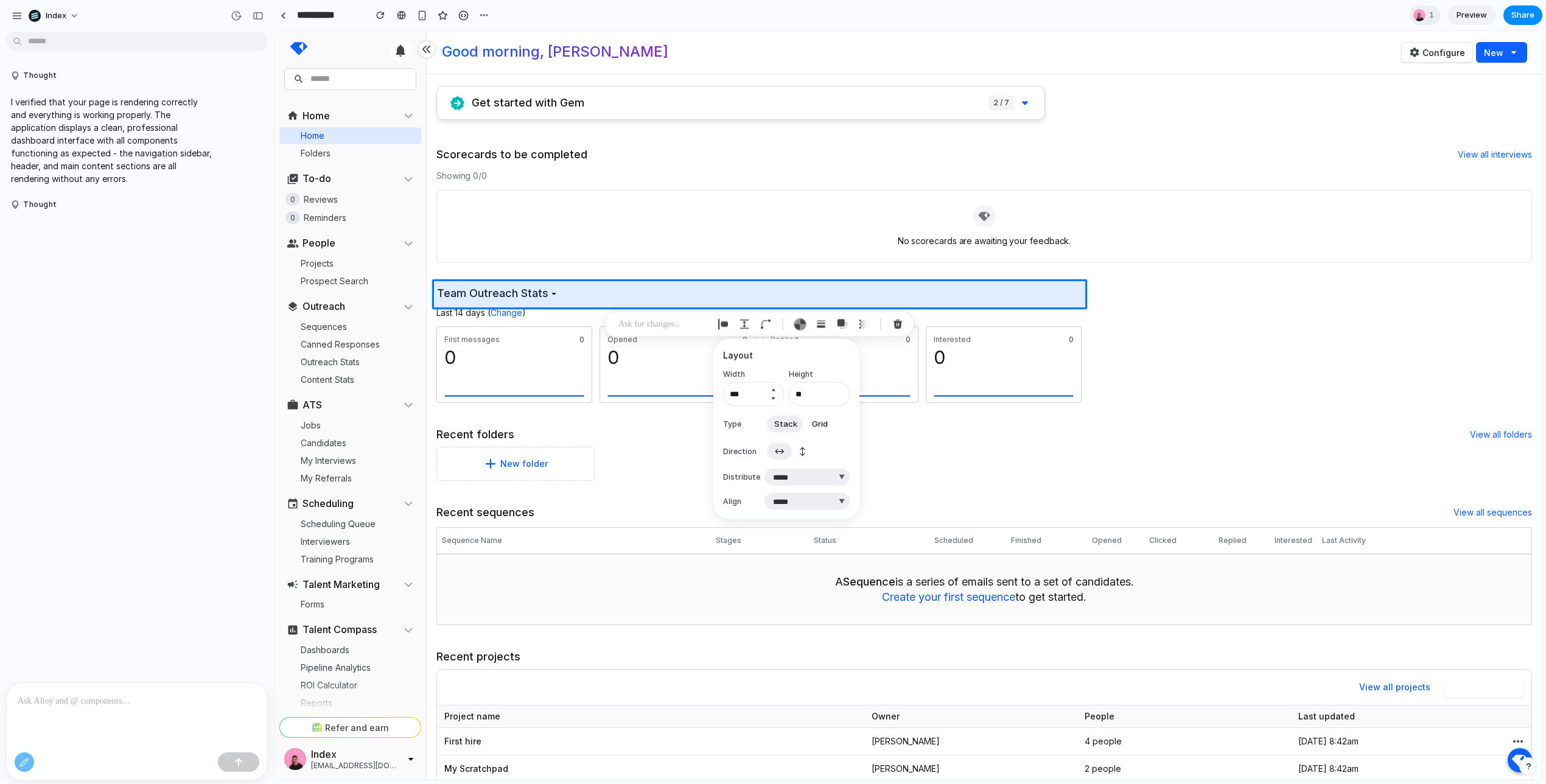
click at [772, 389] on button "Increment" at bounding box center [773, 389] width 12 height 9
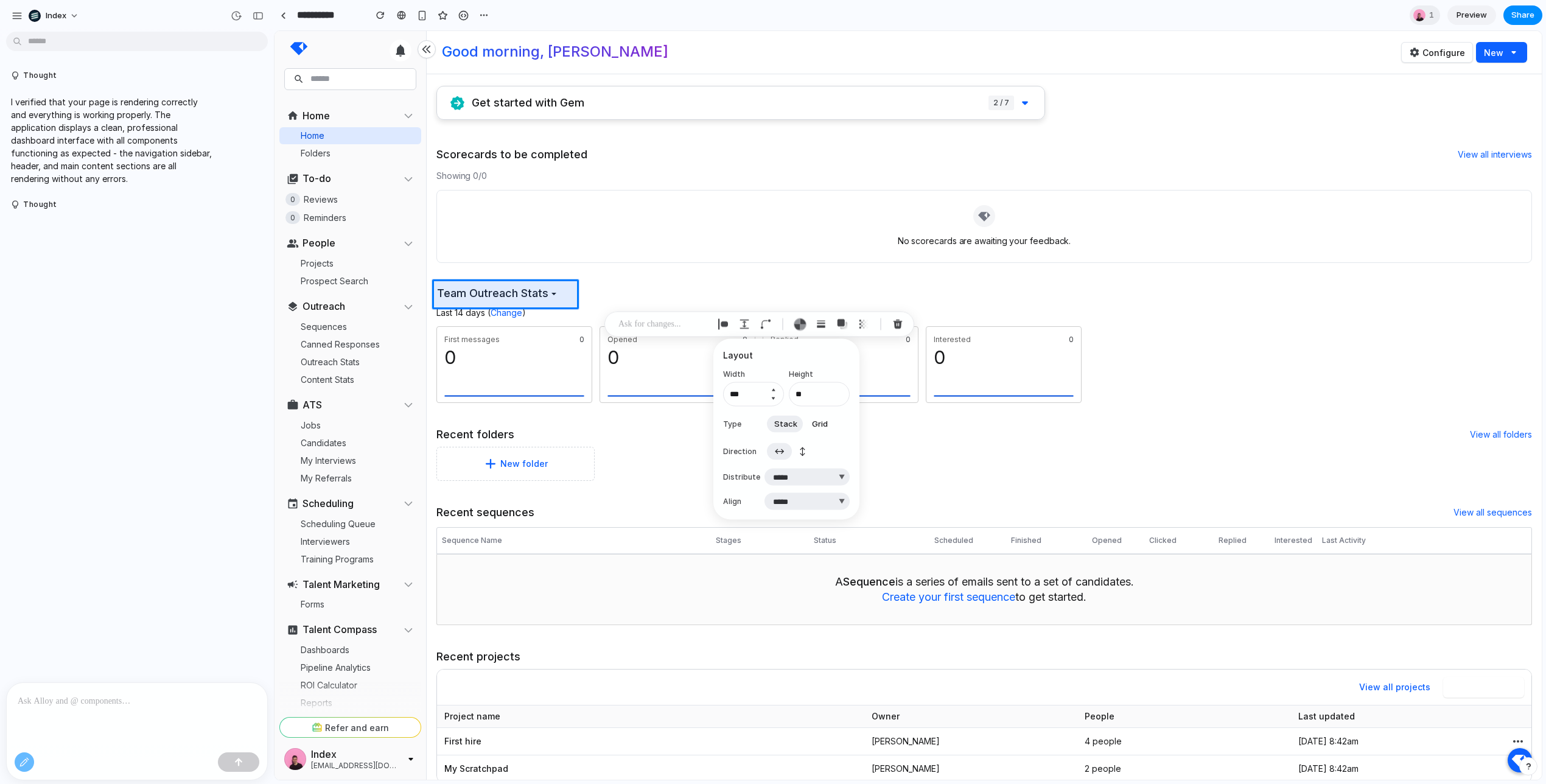
click at [772, 389] on button "Increment" at bounding box center [773, 389] width 12 height 9
type input "***"
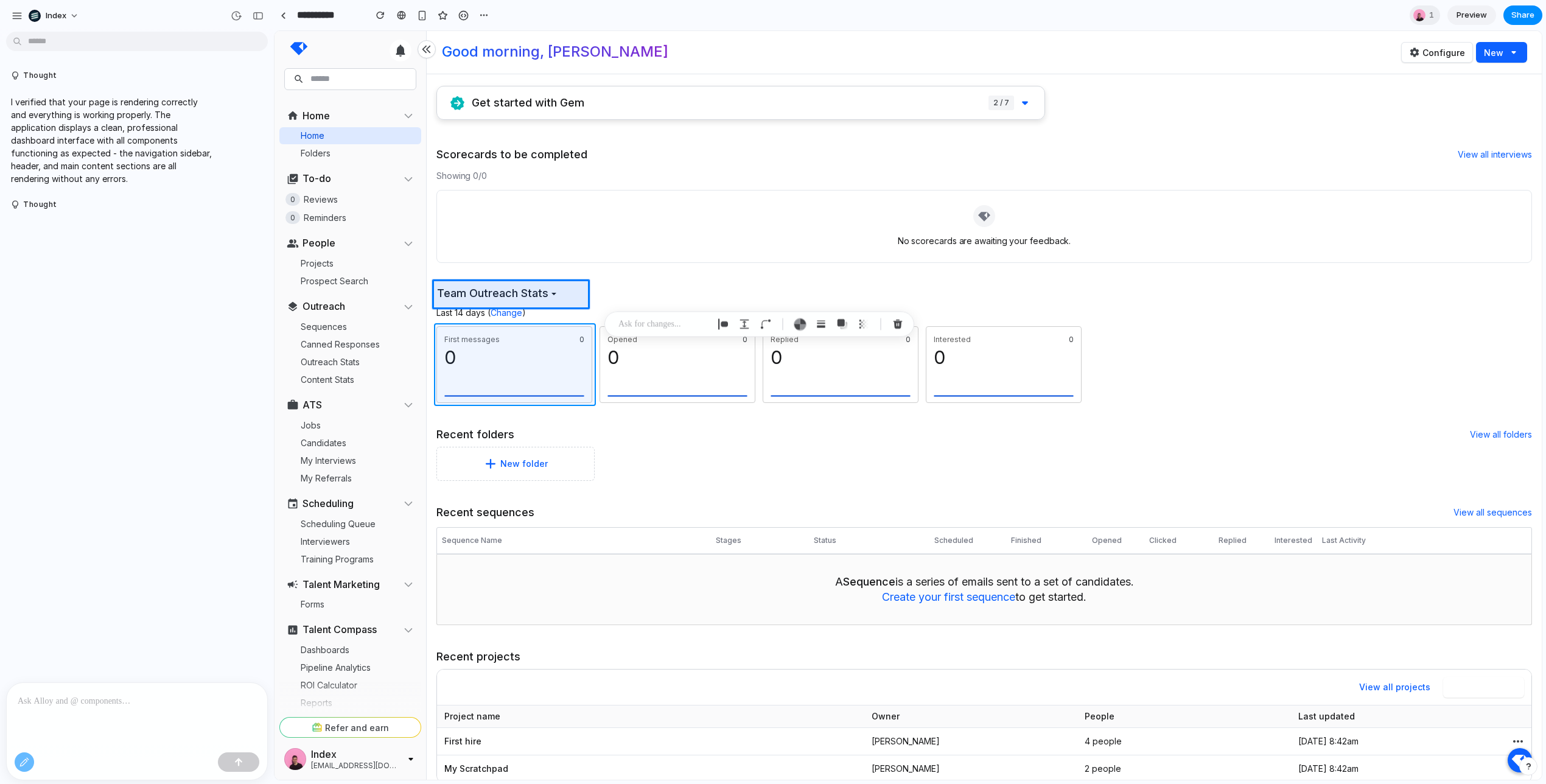
click at [580, 331] on div at bounding box center [907, 406] width 1266 height 748
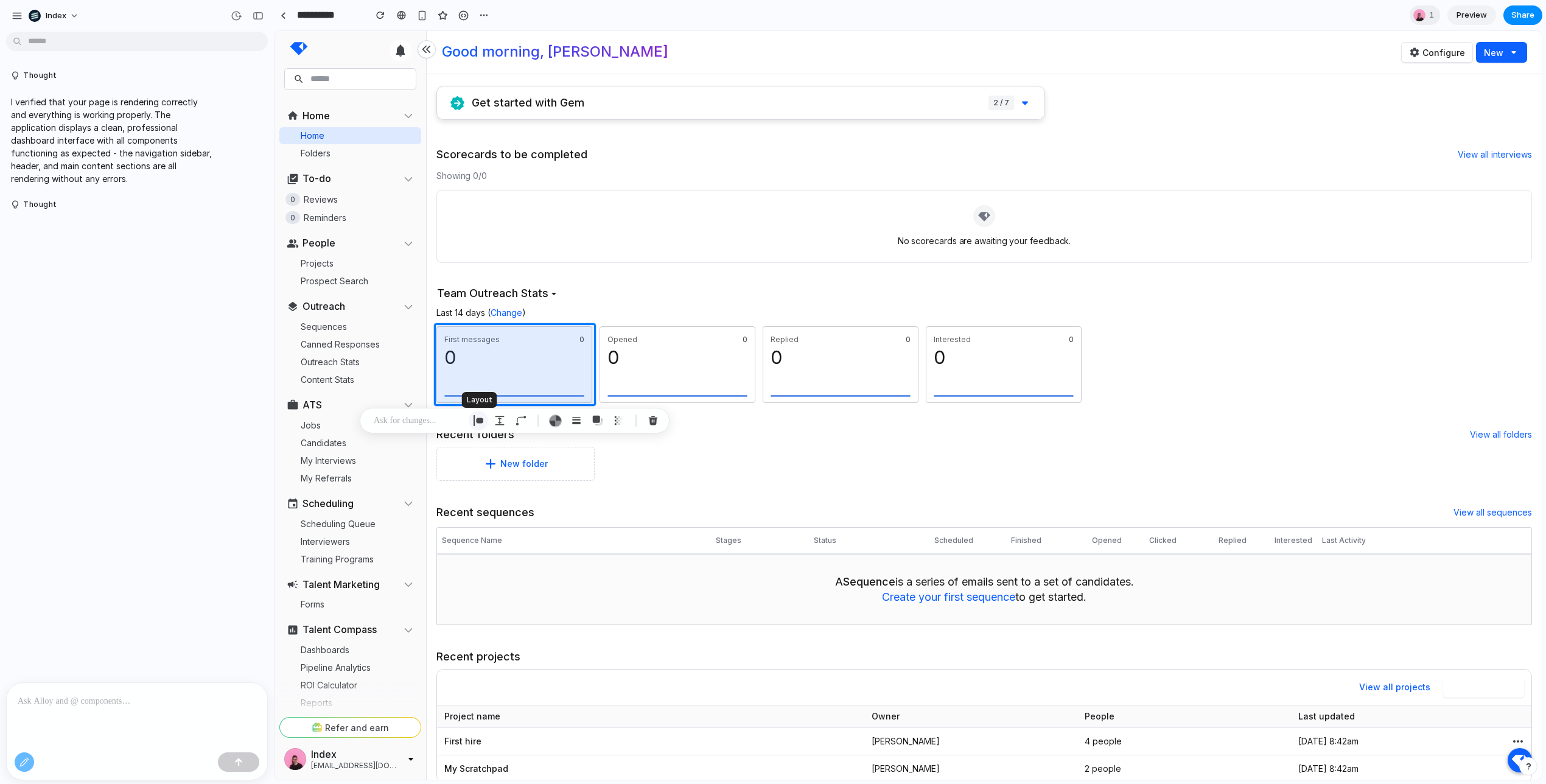
click at [481, 419] on div "button" at bounding box center [478, 420] width 11 height 11
click at [532, 484] on button "Increment" at bounding box center [528, 485] width 12 height 9
type input "***"
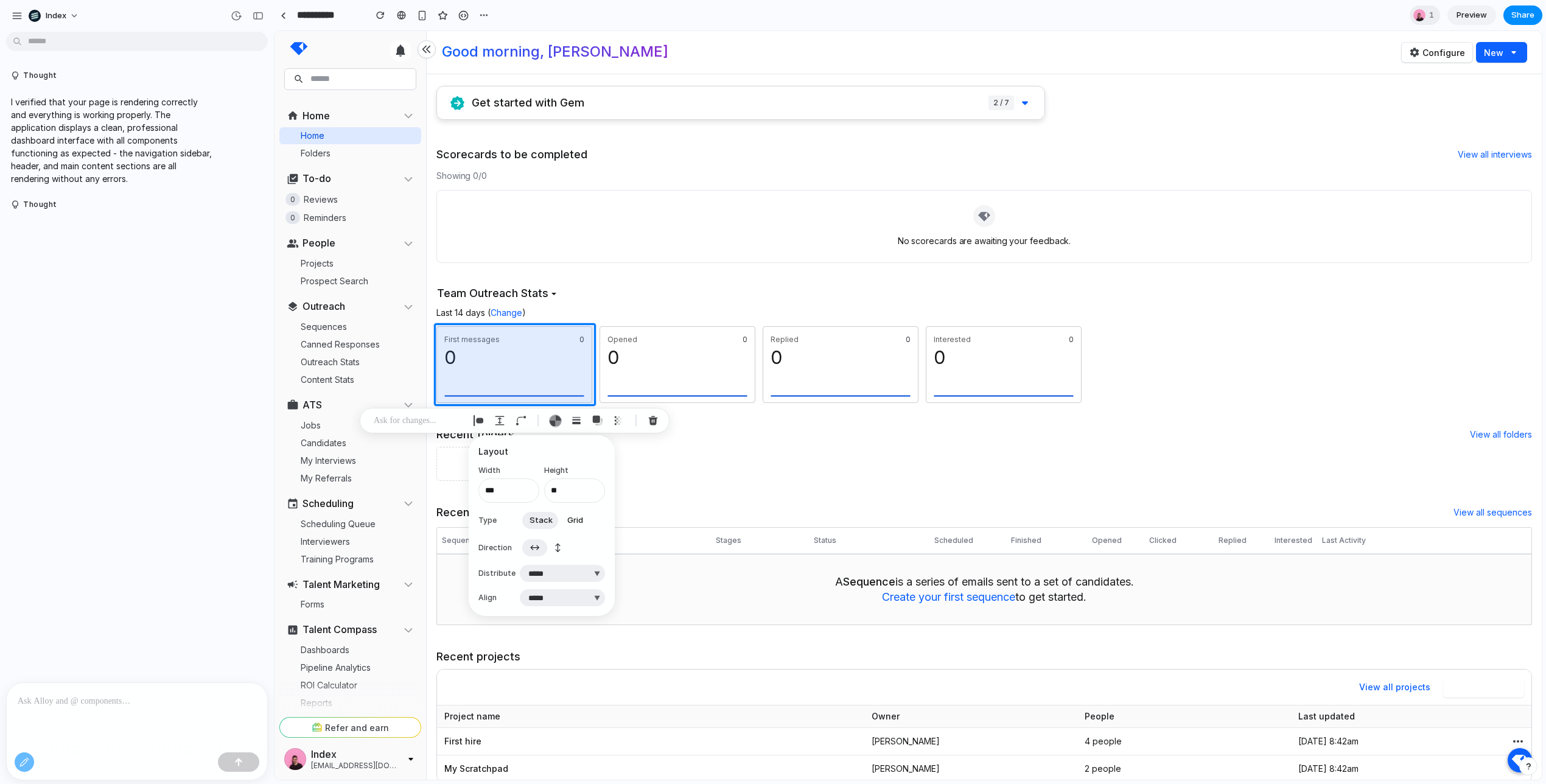
click at [556, 549] on span "↕" at bounding box center [558, 548] width 7 height 12
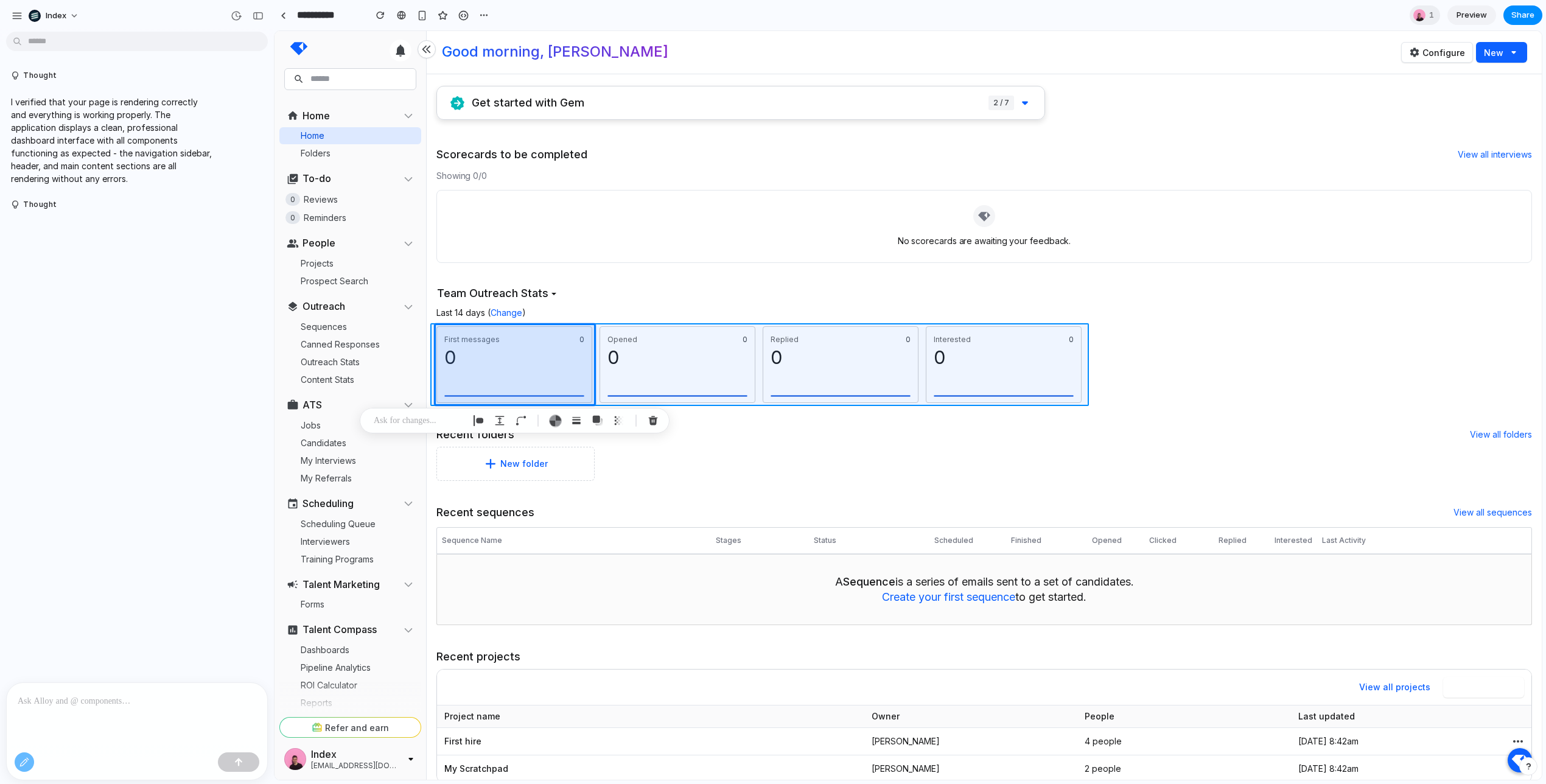
click at [759, 337] on div at bounding box center [907, 406] width 1266 height 748
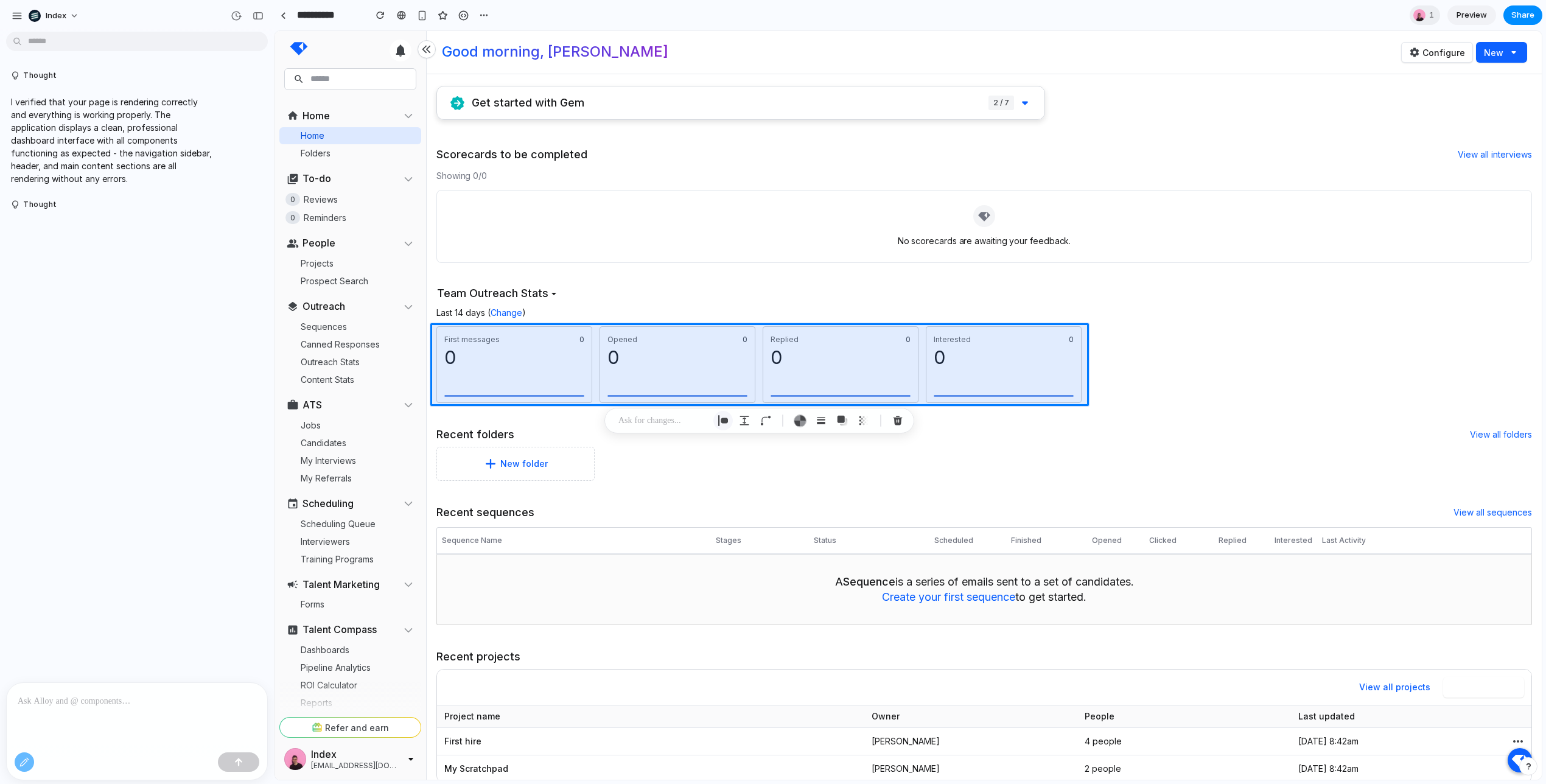
click at [726, 420] on div "button" at bounding box center [722, 420] width 11 height 11
click at [809, 544] on button "↕" at bounding box center [802, 547] width 21 height 20
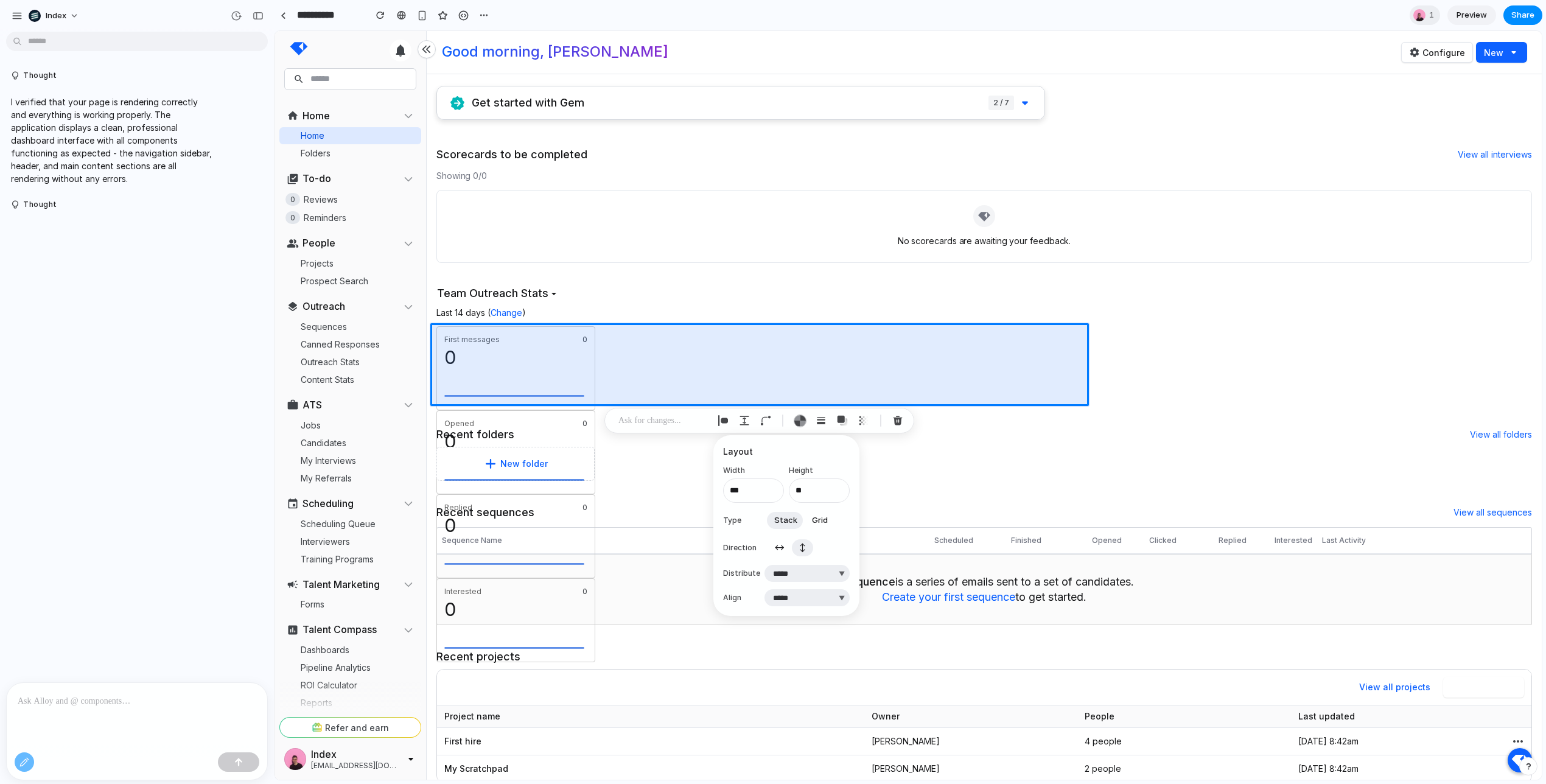
click at [806, 544] on button "↕" at bounding box center [802, 547] width 21 height 20
click at [781, 547] on span "↔" at bounding box center [779, 548] width 10 height 12
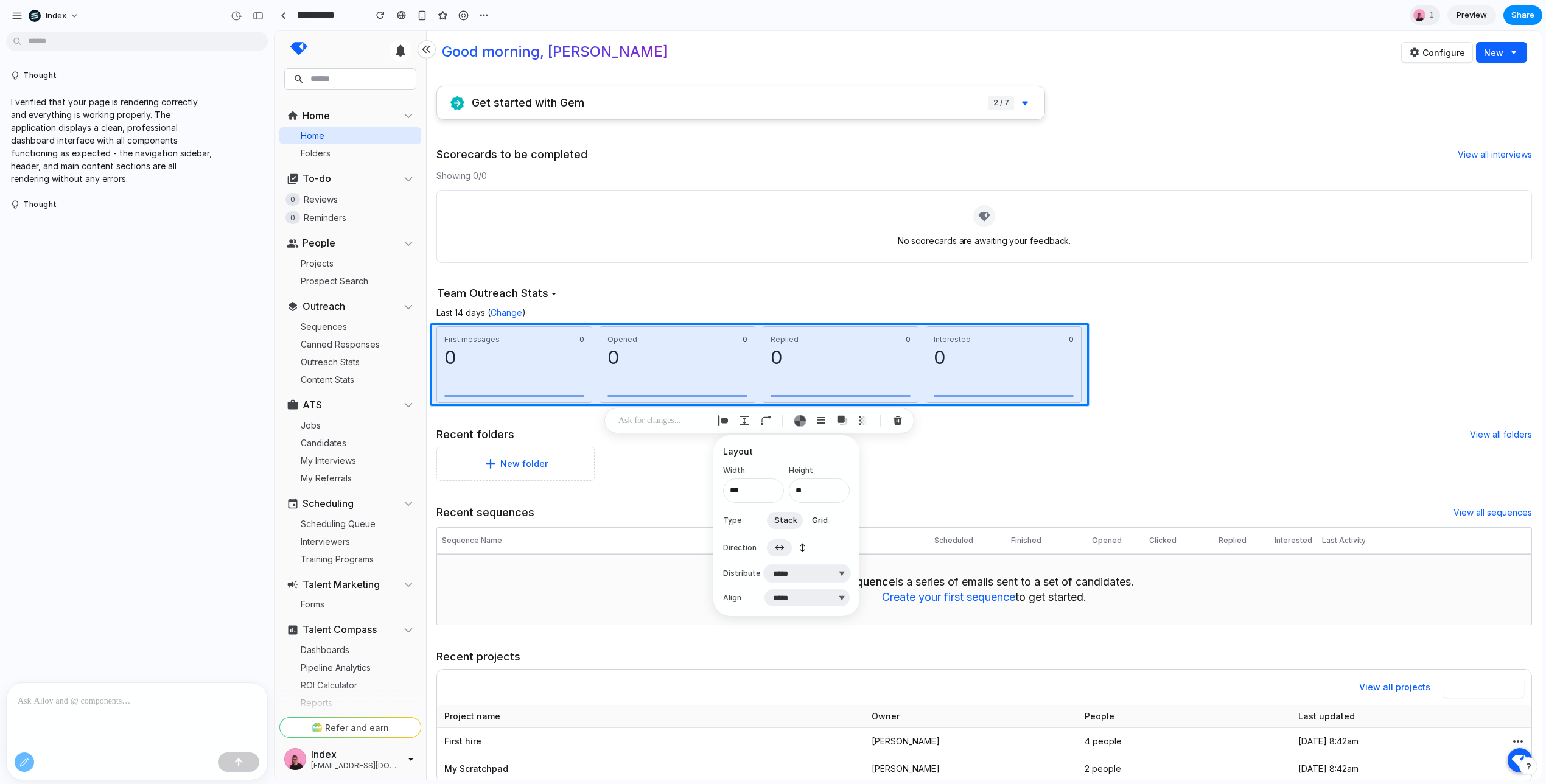
click at [800, 568] on select "**********" at bounding box center [807, 573] width 86 height 17
click at [764, 565] on select "**********" at bounding box center [807, 573] width 86 height 17
click at [806, 593] on select "***** ****** *** *******" at bounding box center [807, 597] width 86 height 17
click at [816, 575] on select "**********" at bounding box center [807, 573] width 86 height 17
click at [764, 565] on select "**********" at bounding box center [807, 573] width 86 height 17
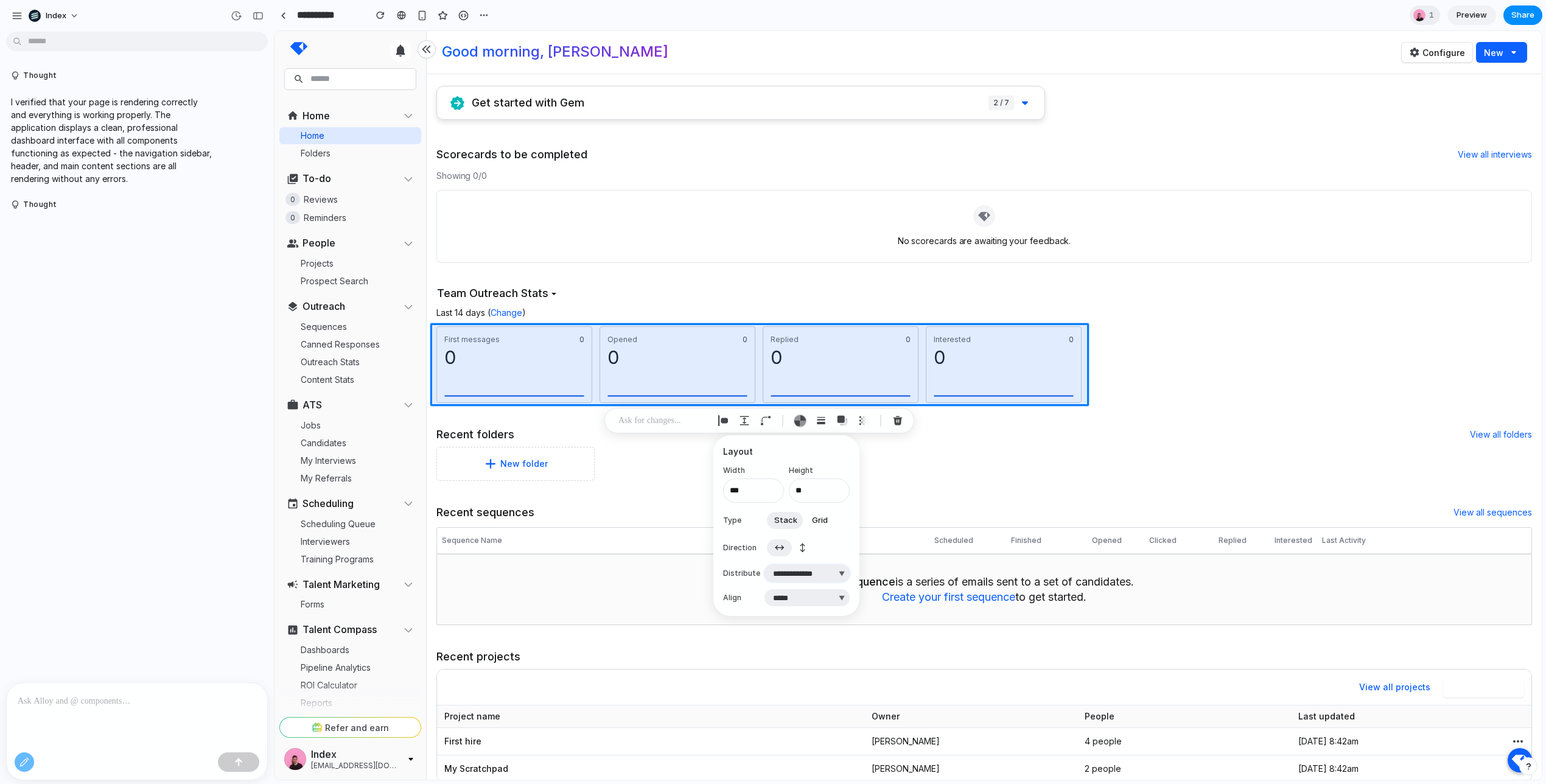
click at [815, 570] on select "**********" at bounding box center [807, 573] width 86 height 17
select select "**********"
click at [764, 565] on select "**********" at bounding box center [807, 573] width 86 height 17
click at [801, 420] on div "button" at bounding box center [800, 420] width 13 height 13
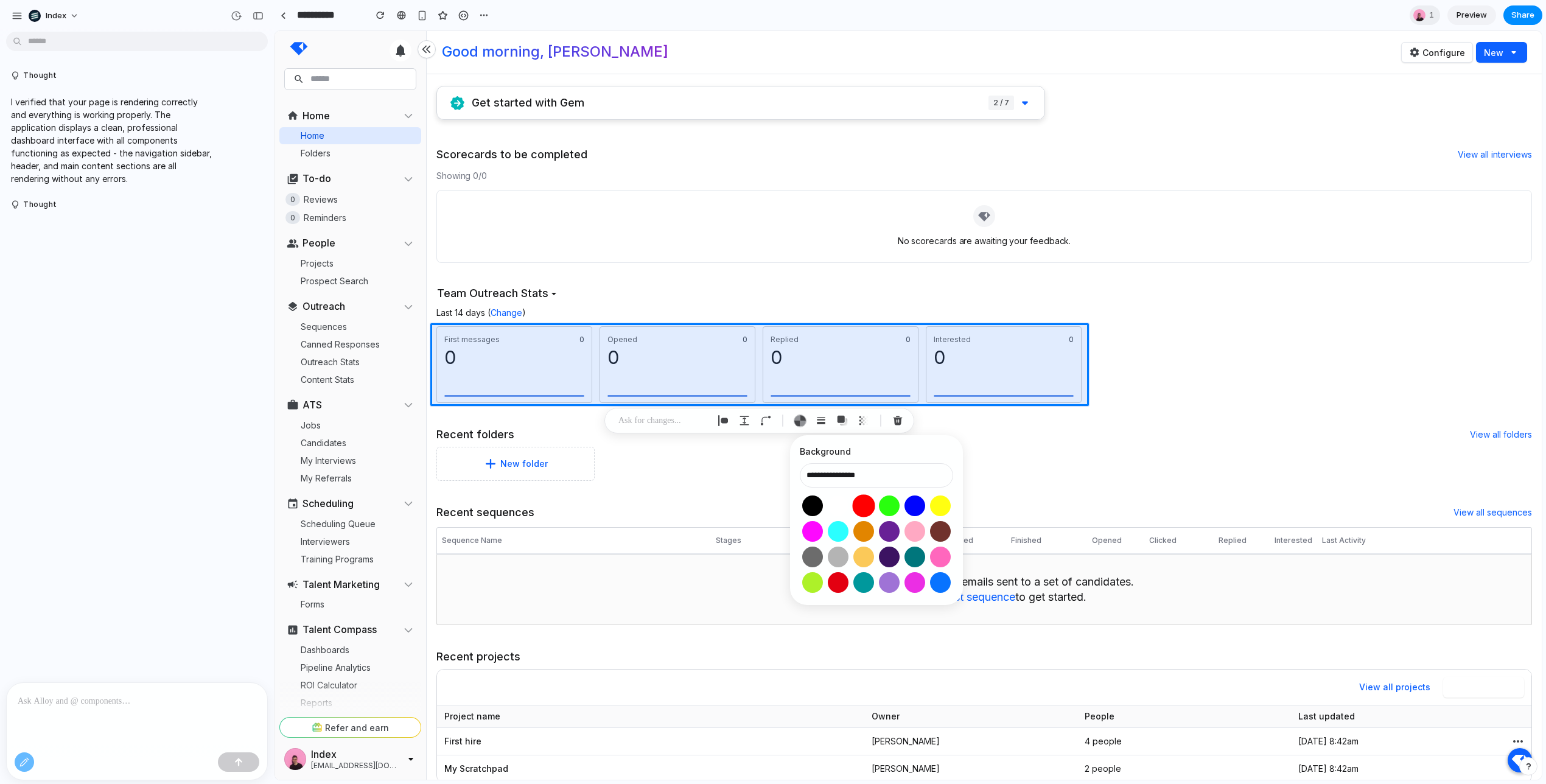
click at [861, 504] on button "Select color oklch(0.63 0.26 29)" at bounding box center [863, 505] width 22 height 22
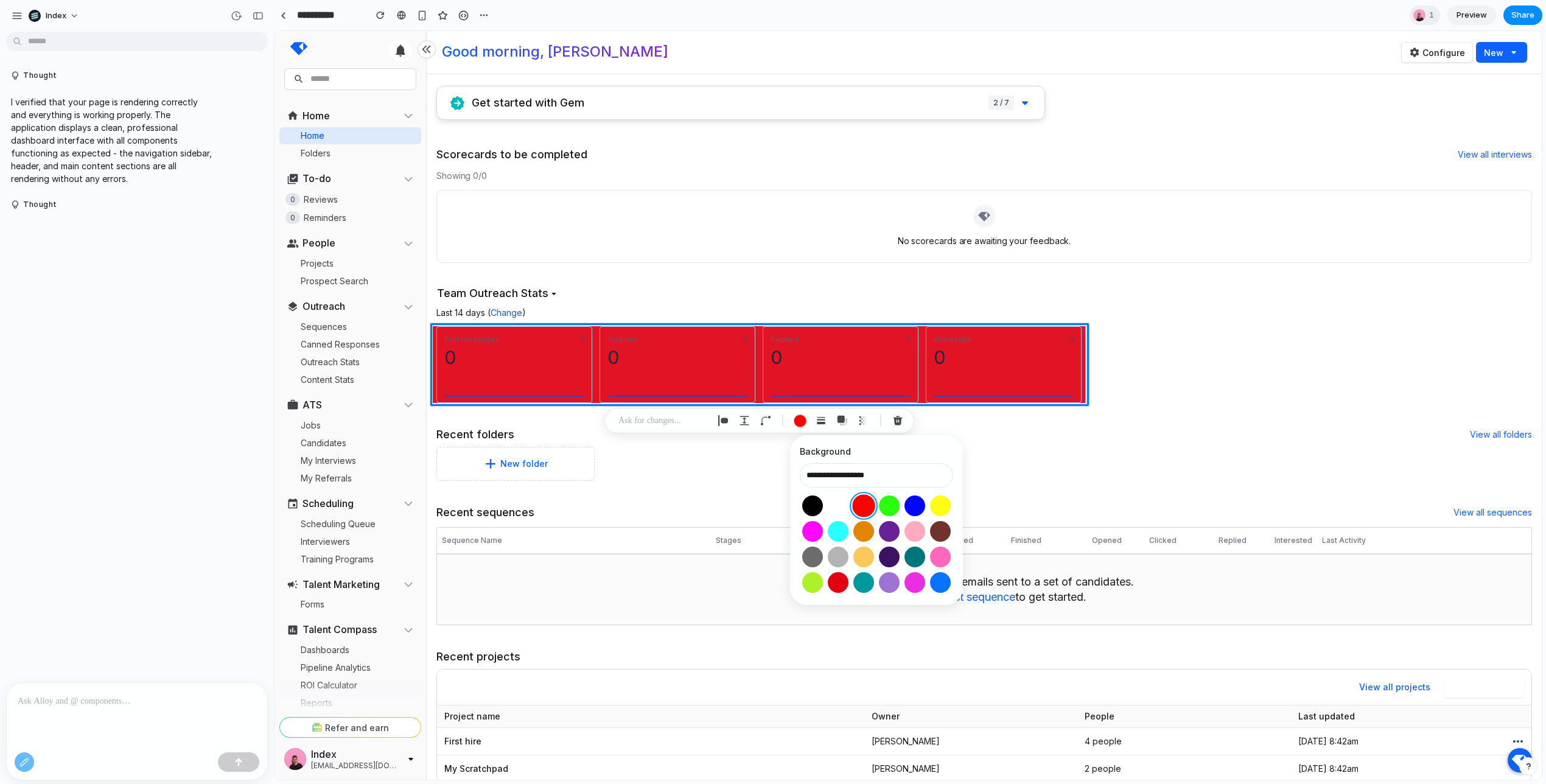
click at [861, 504] on button "Select color oklch(0.63 0.26 29)" at bounding box center [863, 505] width 22 height 22
click at [861, 502] on button "Select color oklch(0.63 0.26 29)" at bounding box center [863, 505] width 22 height 22
click at [836, 502] on button "Select color oklch(1 0 0)" at bounding box center [837, 505] width 22 height 22
type input "**********"
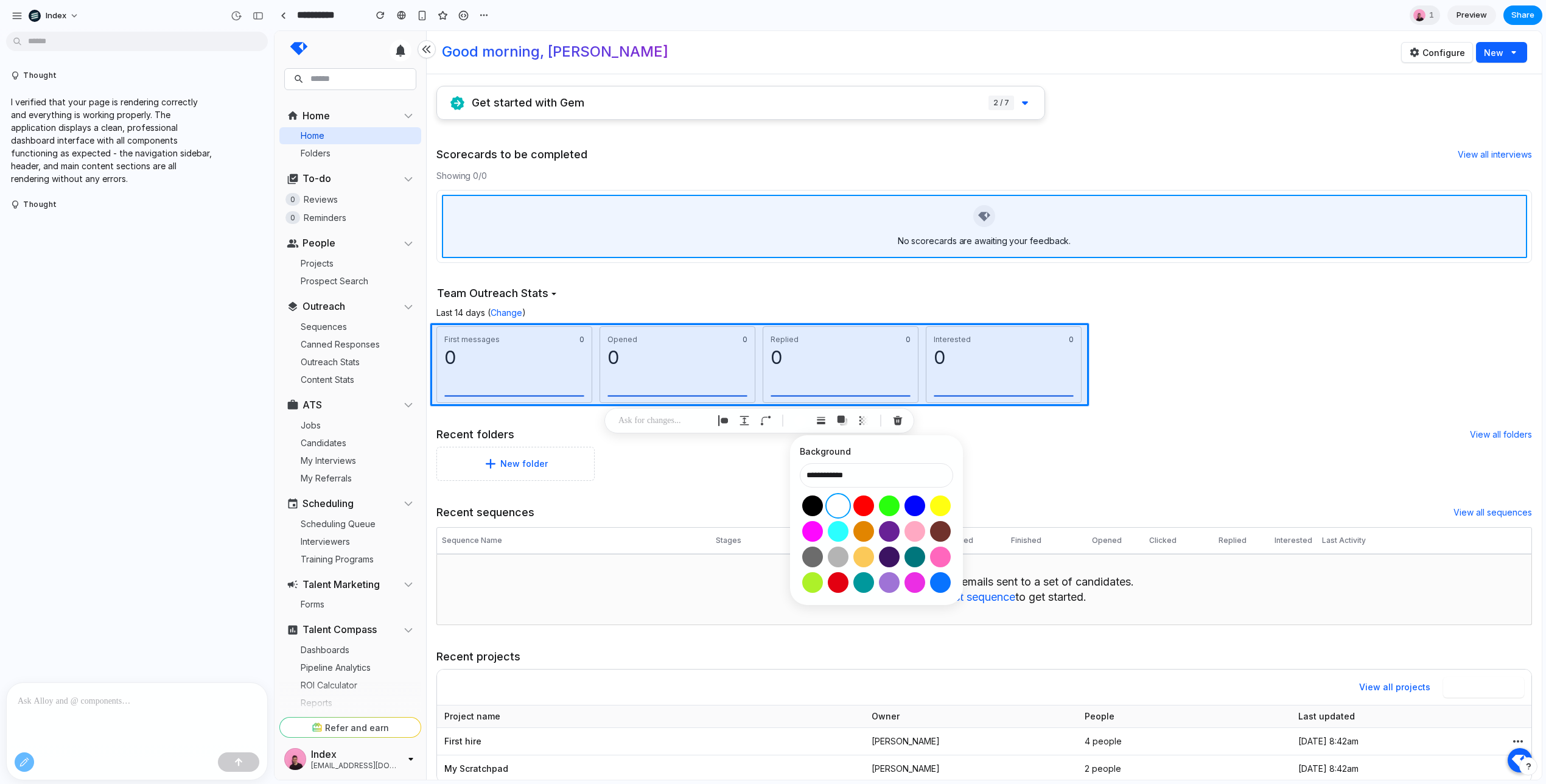
click at [896, 249] on div at bounding box center [907, 406] width 1266 height 748
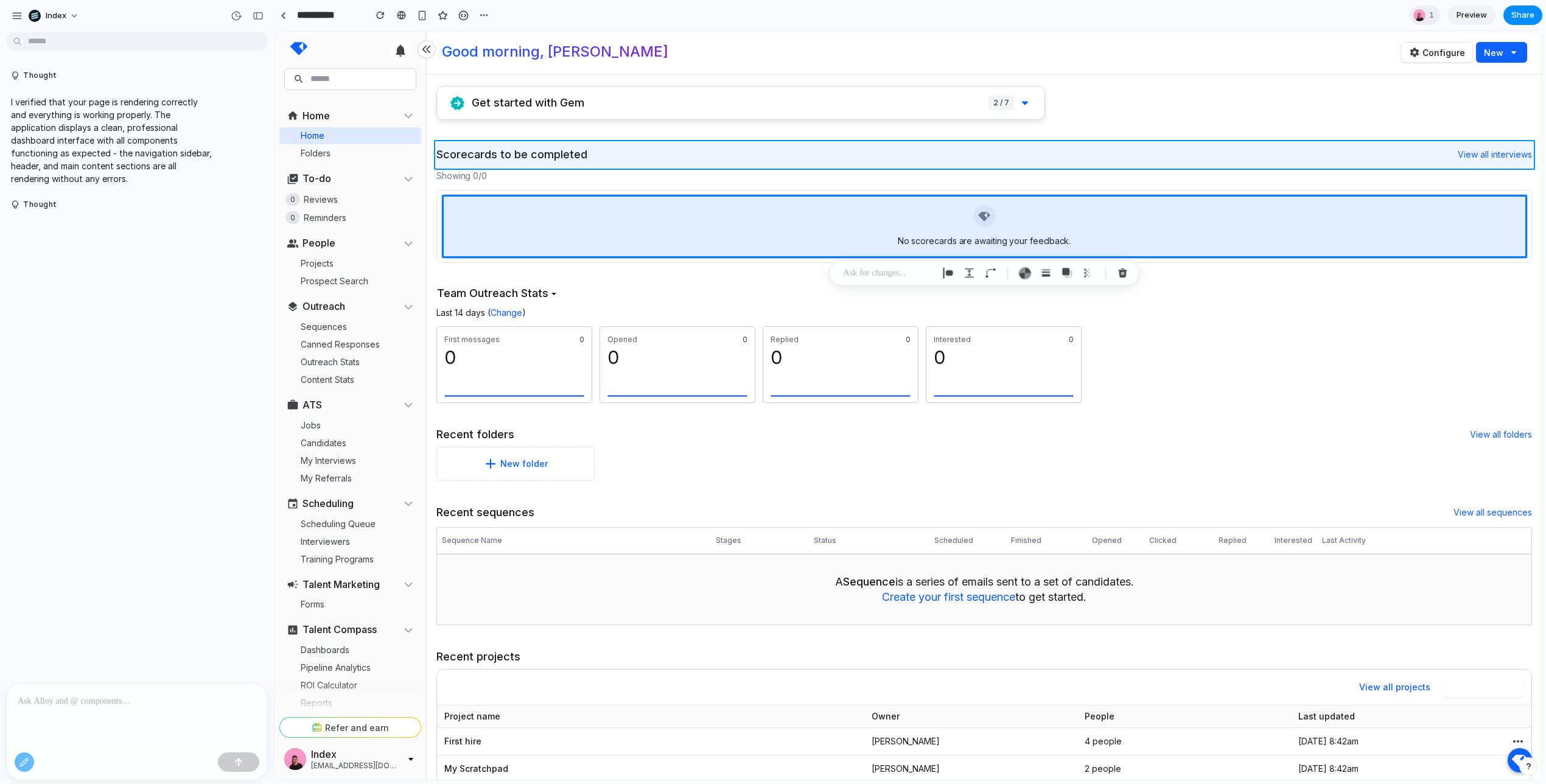
click at [638, 157] on div at bounding box center [907, 406] width 1266 height 748
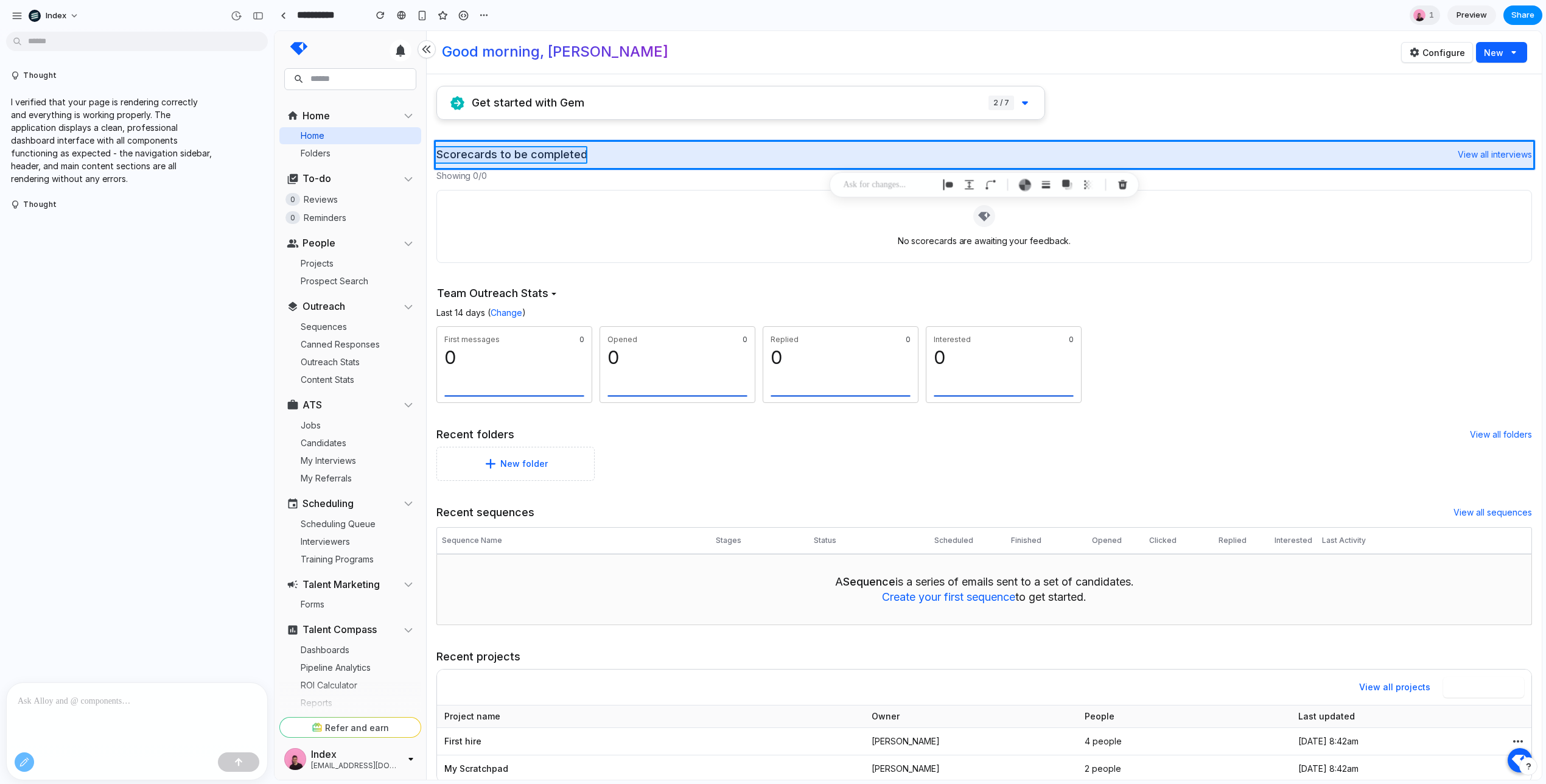
click at [487, 155] on div at bounding box center [907, 406] width 1266 height 748
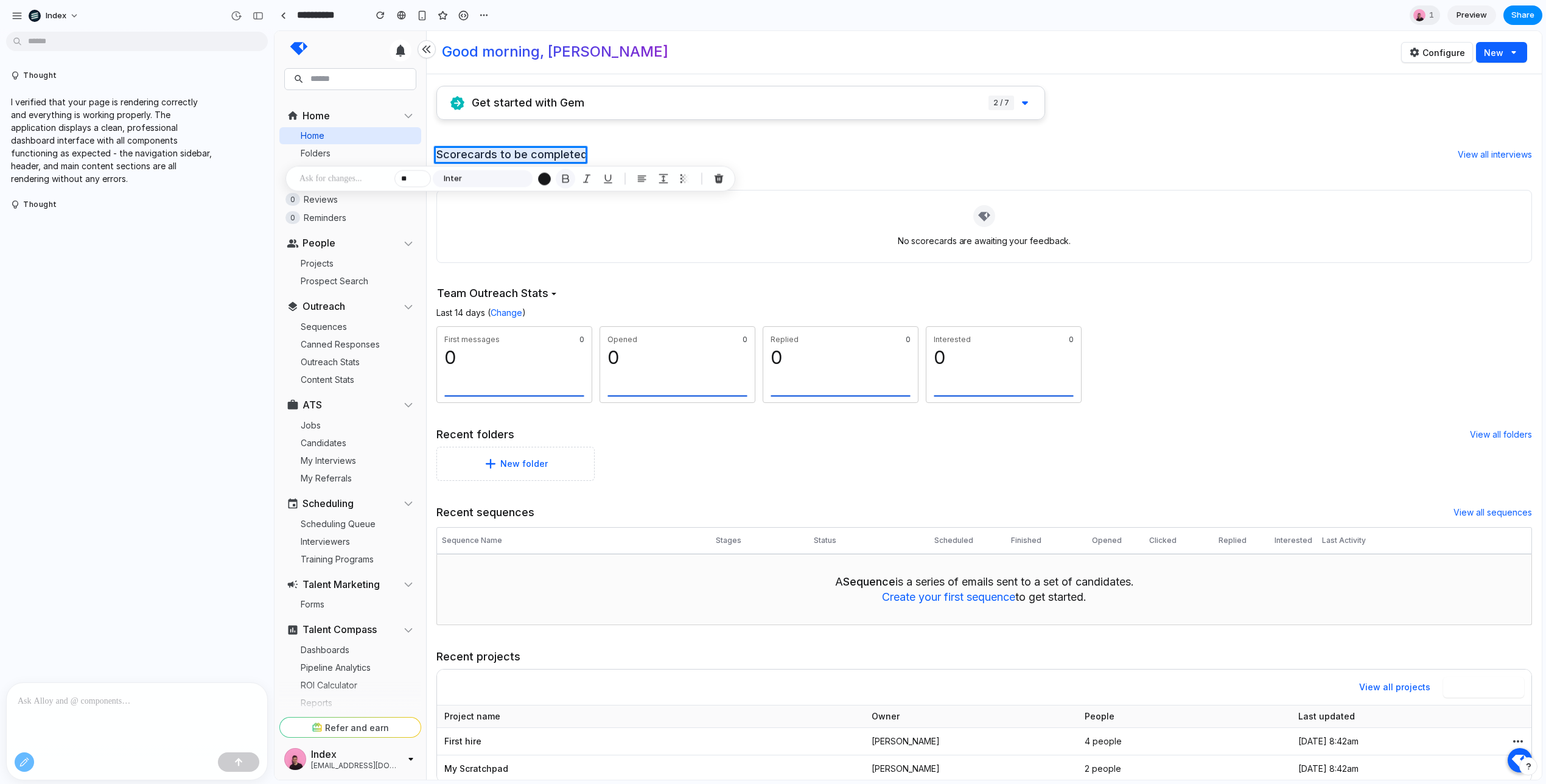
click at [569, 180] on div "button" at bounding box center [565, 179] width 11 height 11
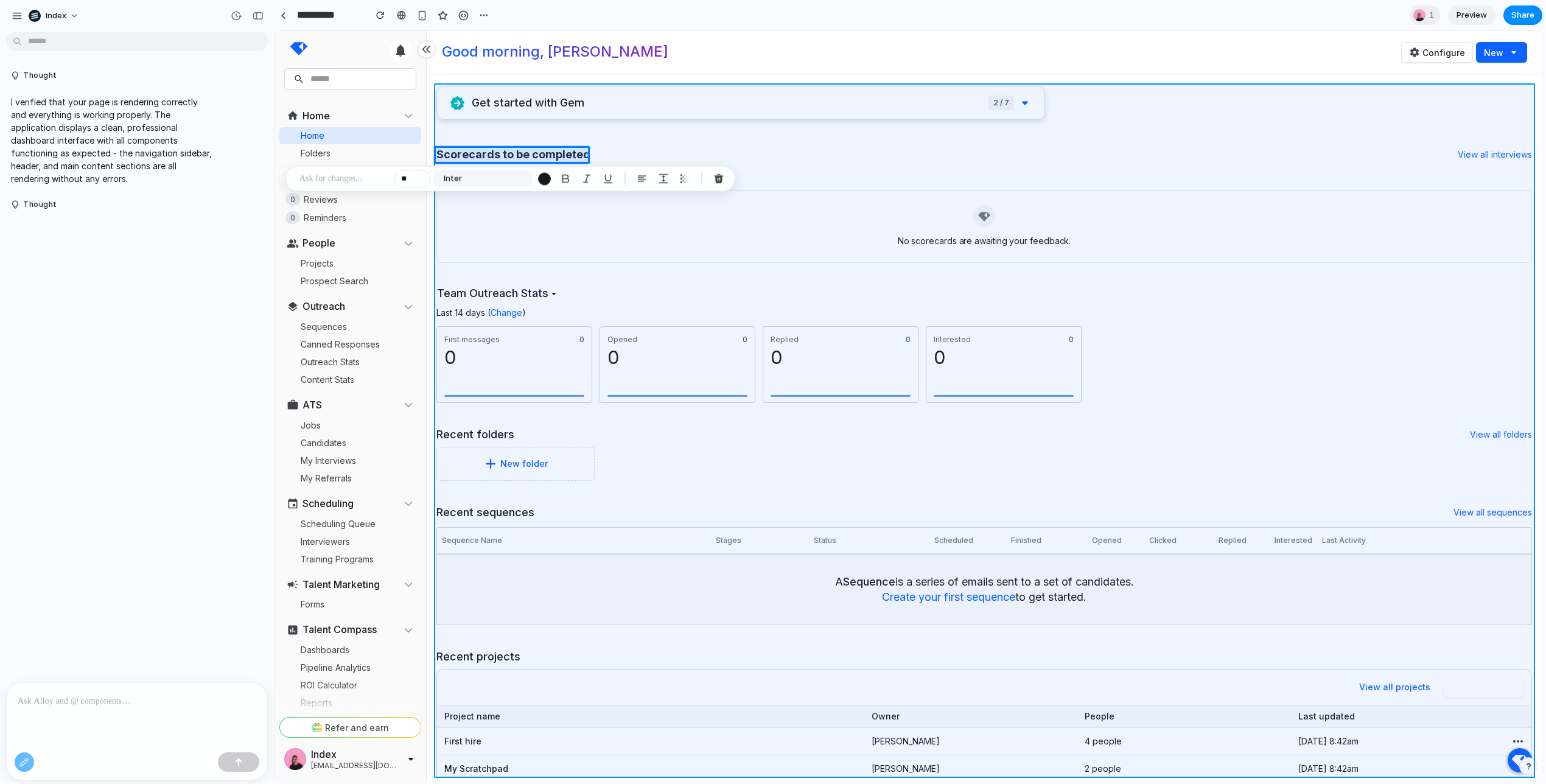
click at [647, 142] on div at bounding box center [907, 406] width 1266 height 748
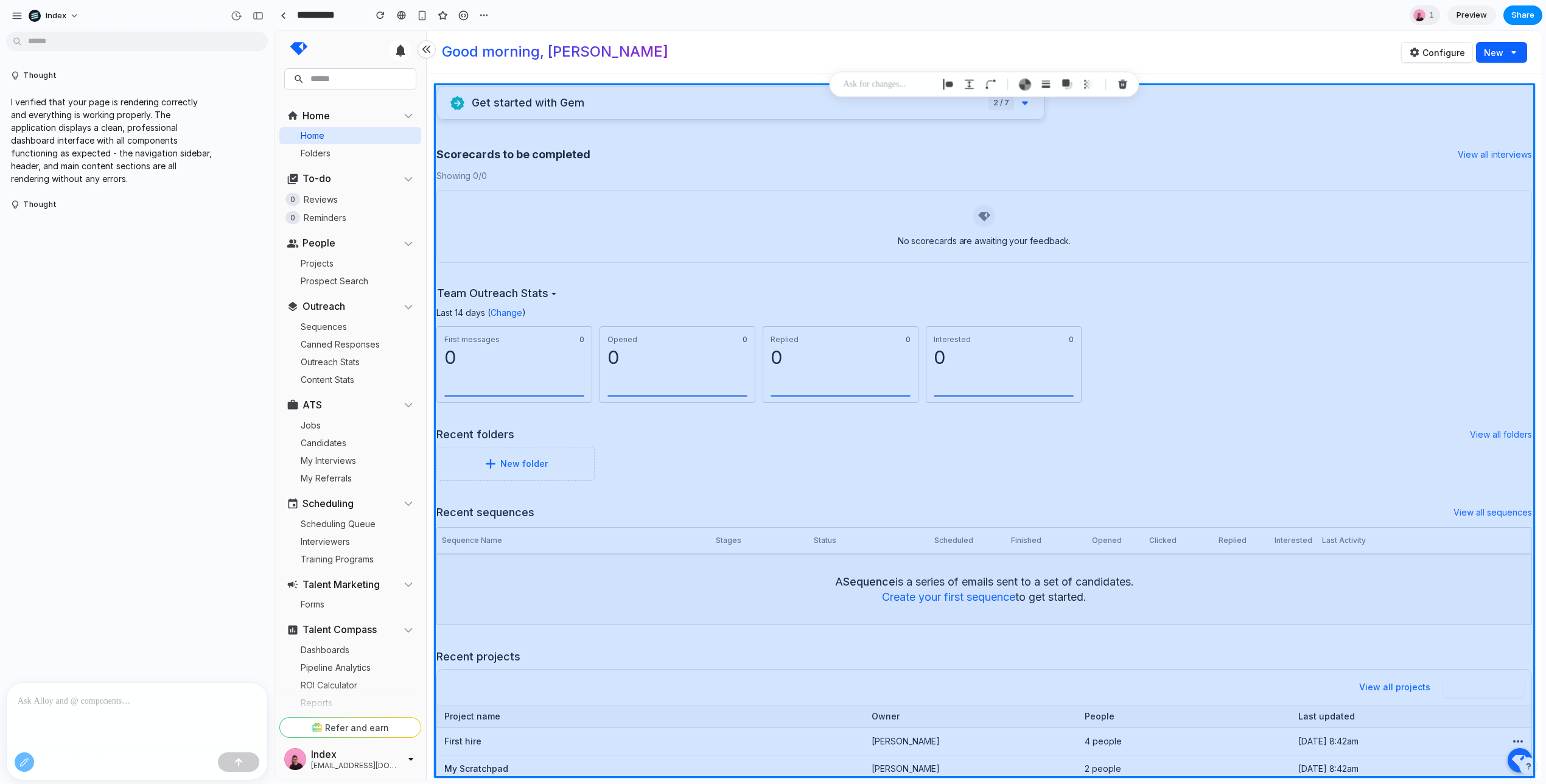
click at [647, 126] on div at bounding box center [907, 406] width 1266 height 748
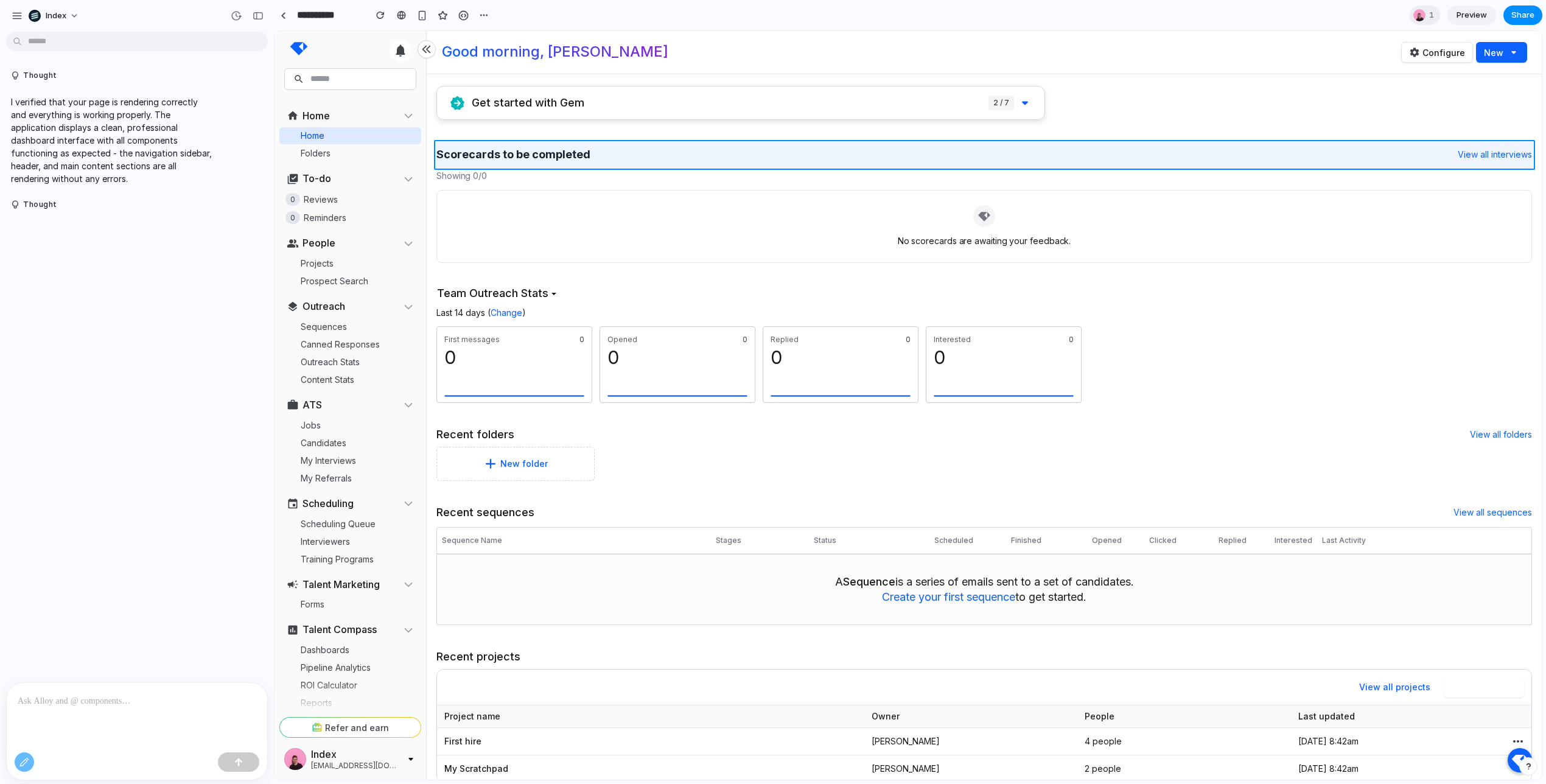
click at [568, 152] on div at bounding box center [907, 406] width 1266 height 748
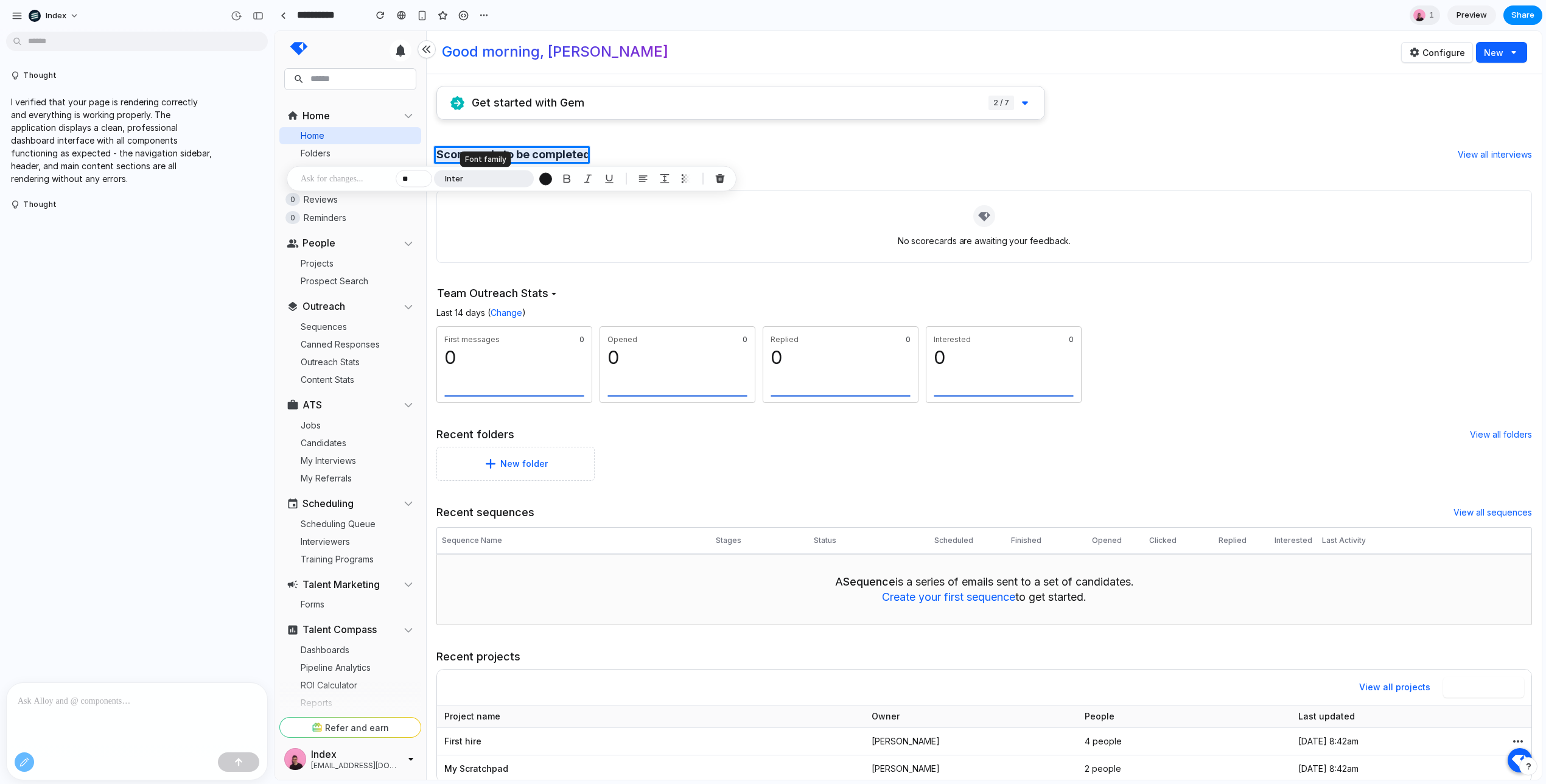
click at [495, 175] on button "Inter" at bounding box center [484, 179] width 100 height 17
click at [481, 270] on li "Helvetica" at bounding box center [486, 269] width 99 height 20
click at [508, 169] on div "** Helvetica" at bounding box center [562, 179] width 334 height 20
click at [420, 175] on button "Increment" at bounding box center [421, 176] width 12 height 6
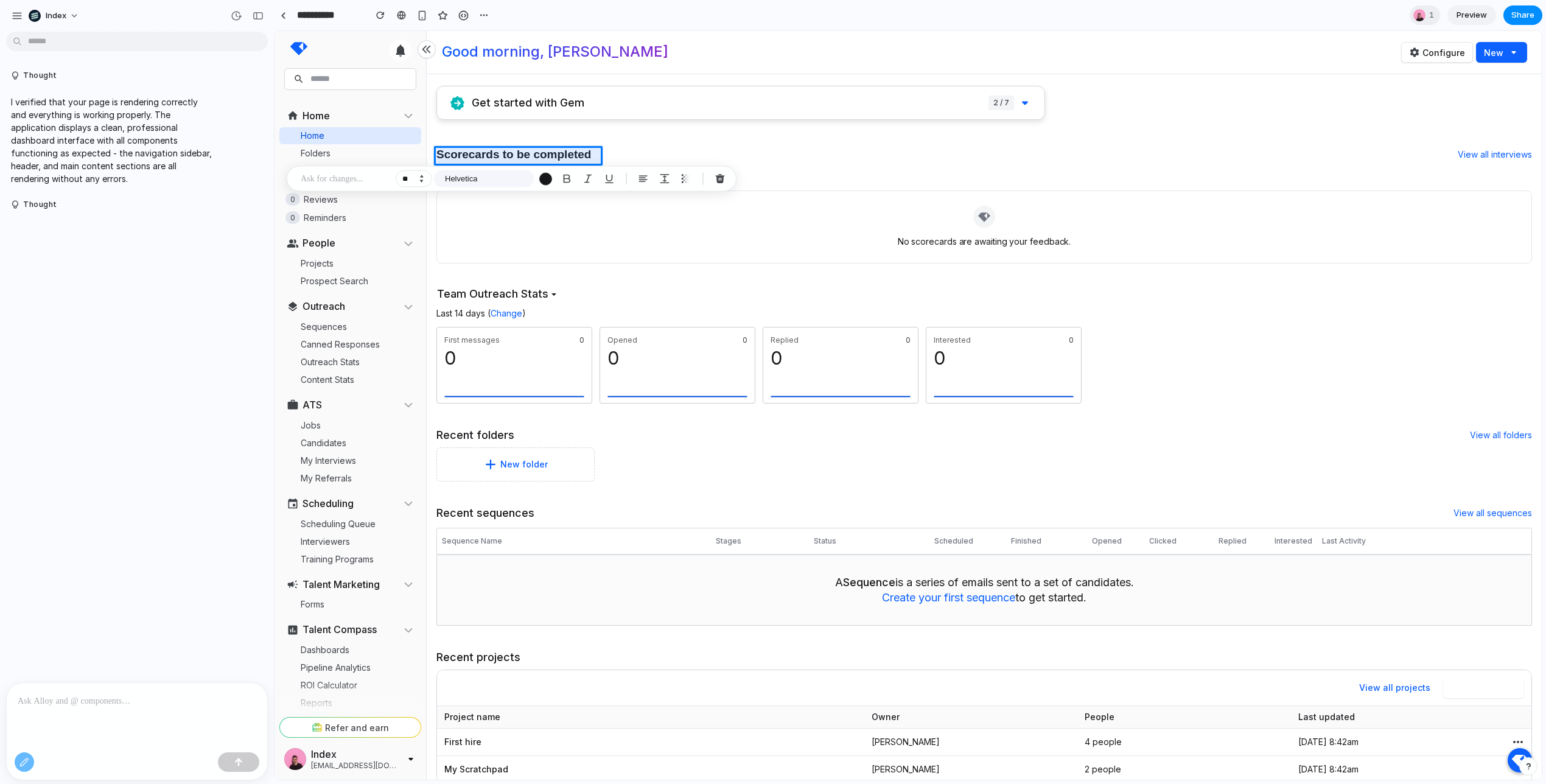
click at [420, 175] on button "Increment" at bounding box center [421, 176] width 12 height 6
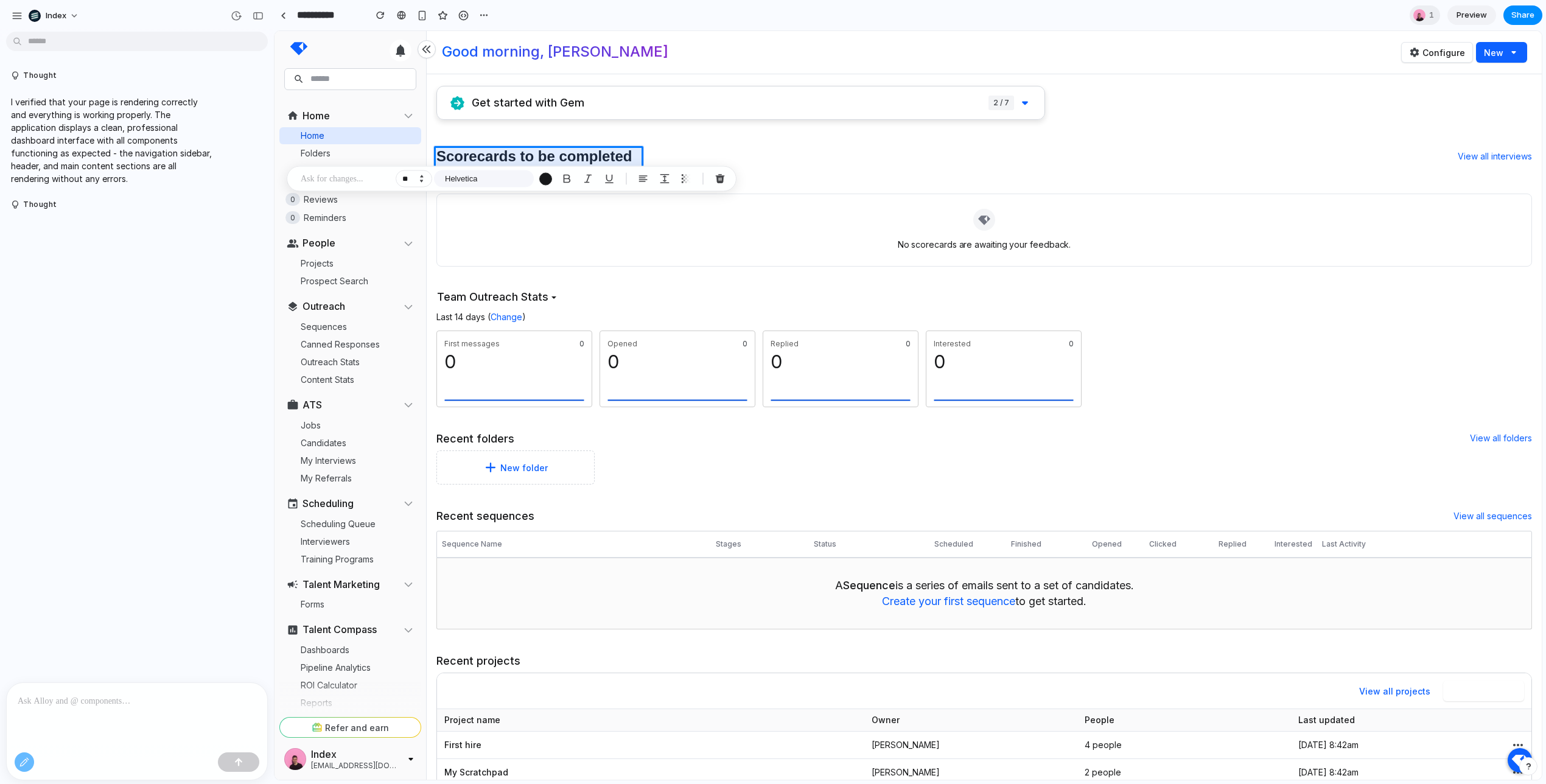
click at [420, 175] on button "Increment" at bounding box center [421, 176] width 12 height 6
type input "**"
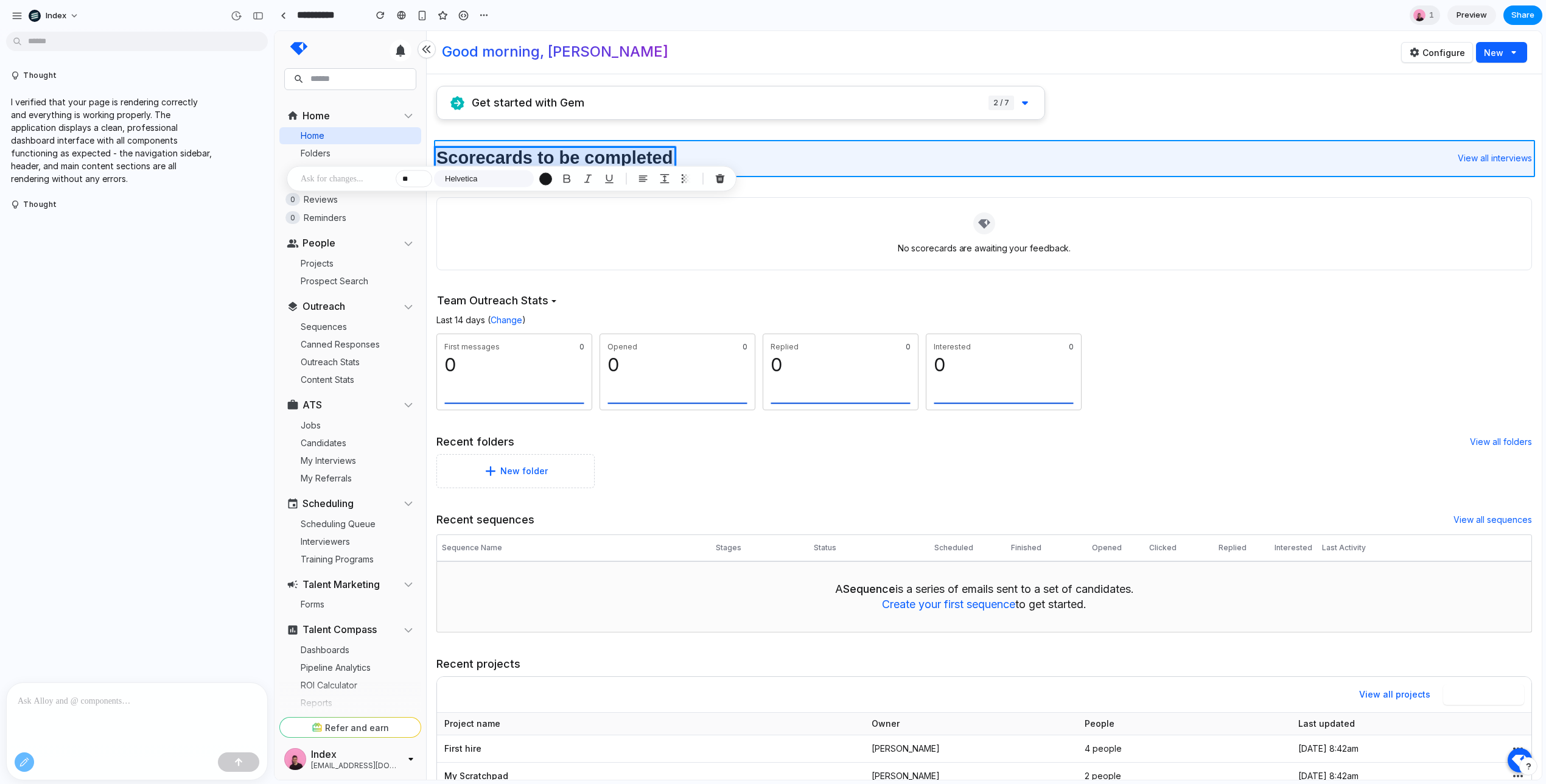
click at [766, 138] on div at bounding box center [907, 406] width 1266 height 748
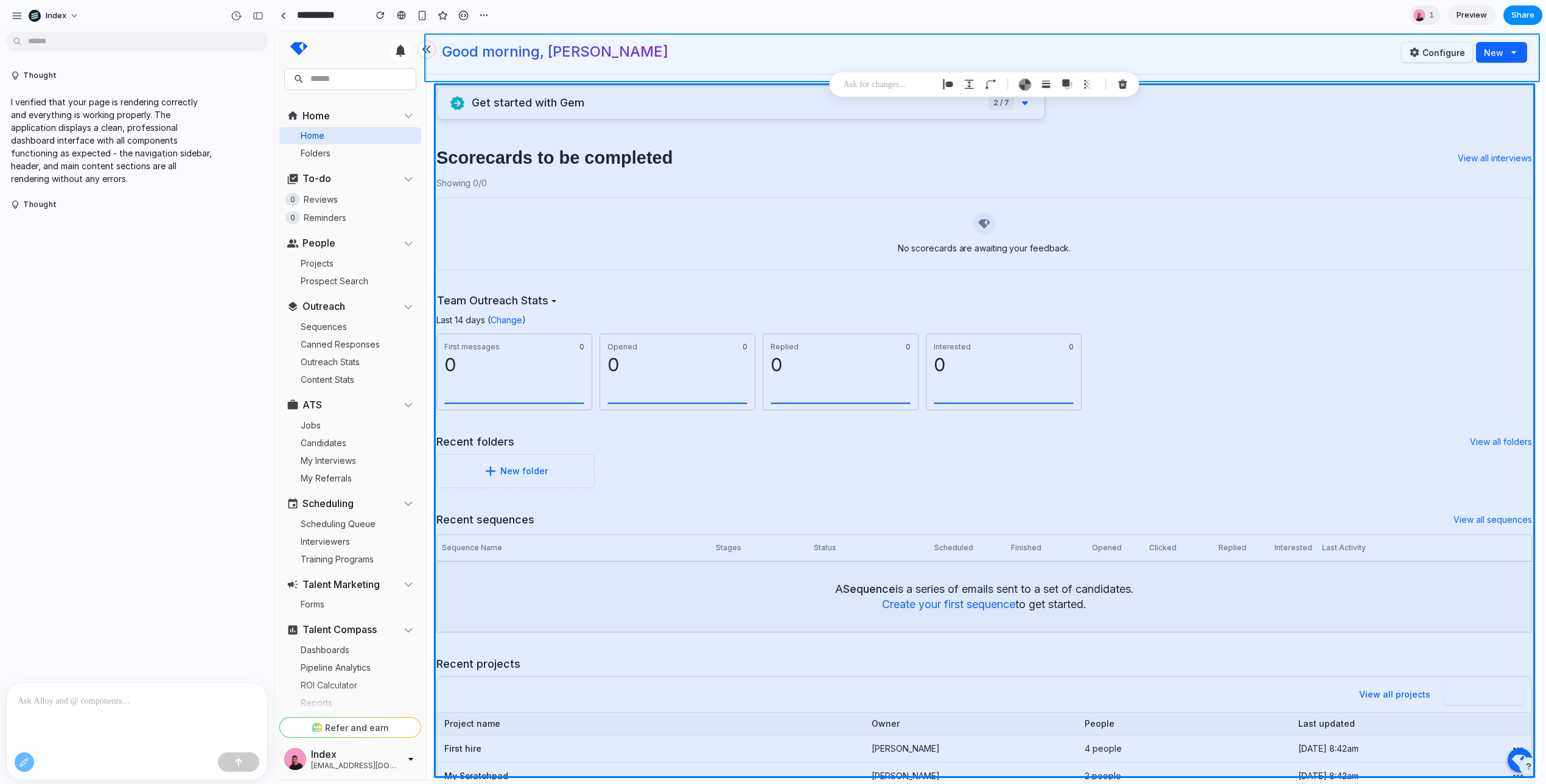
click at [759, 45] on div at bounding box center [907, 406] width 1266 height 748
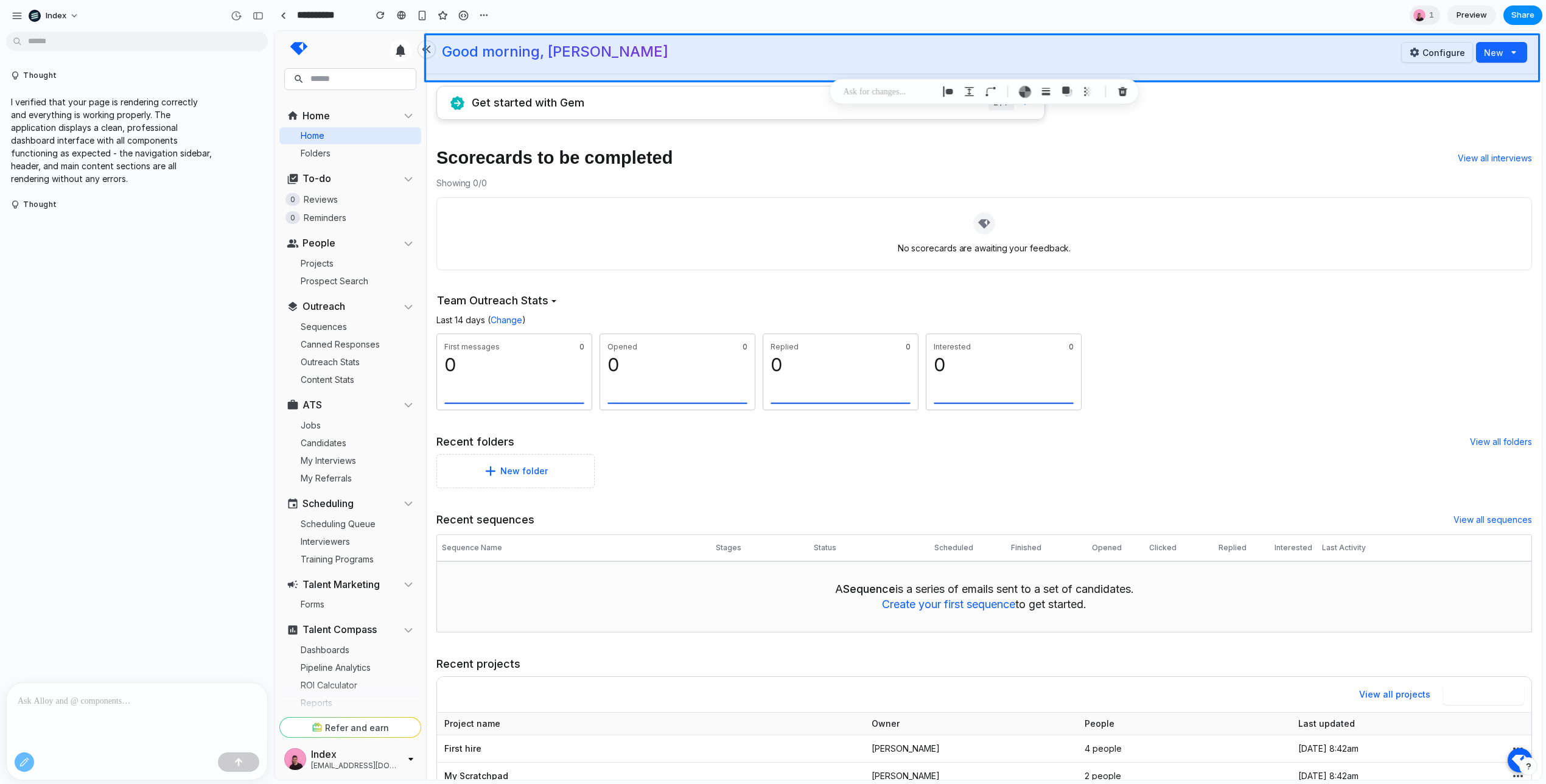
click at [45, 467] on div "Thought I verified that your page is rendering correctly and everything is work…" at bounding box center [133, 359] width 266 height 645
